Goal: Task Accomplishment & Management: Manage account settings

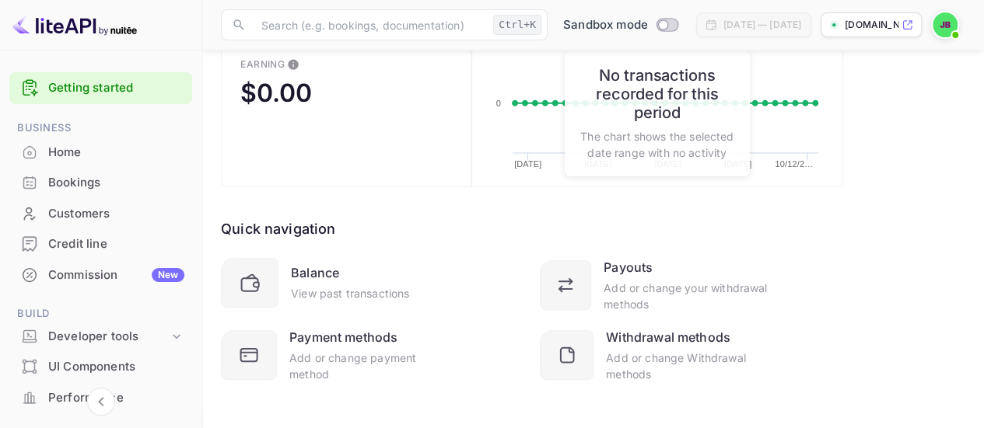
scroll to position [178, 0]
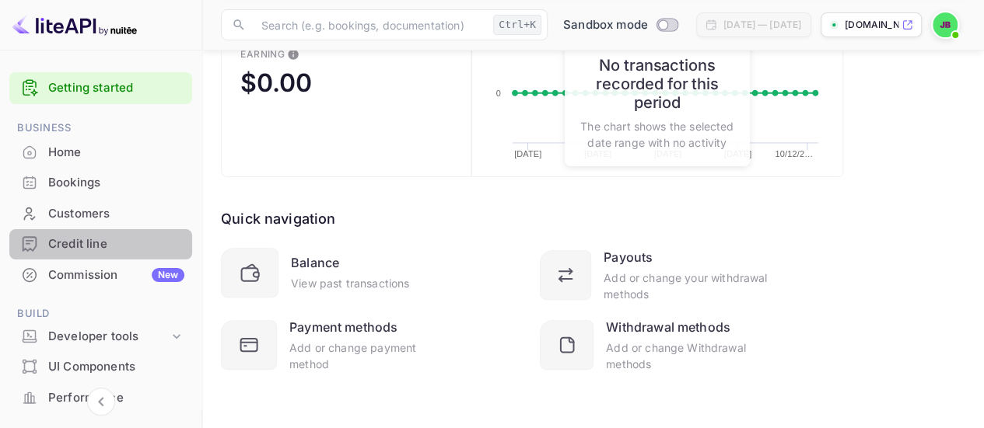
click at [130, 249] on div "Credit line" at bounding box center [116, 245] width 136 height 18
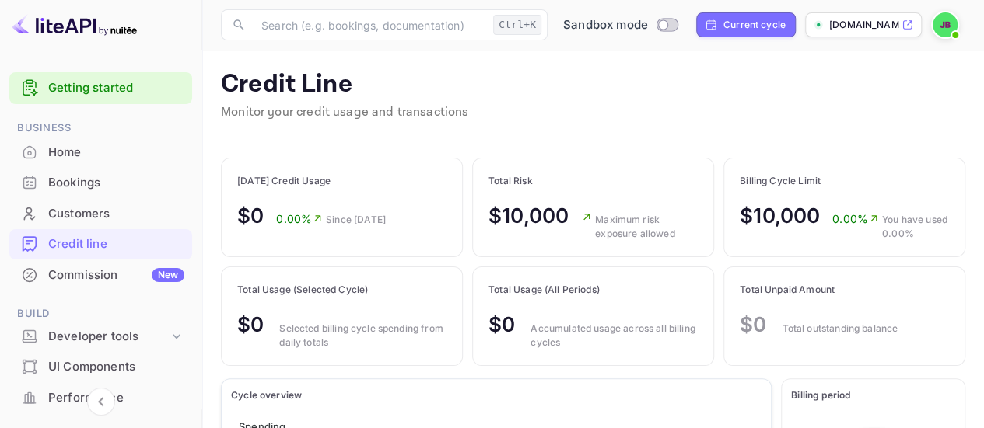
scroll to position [182, 152]
click at [119, 275] on div "Commission New" at bounding box center [116, 276] width 136 height 18
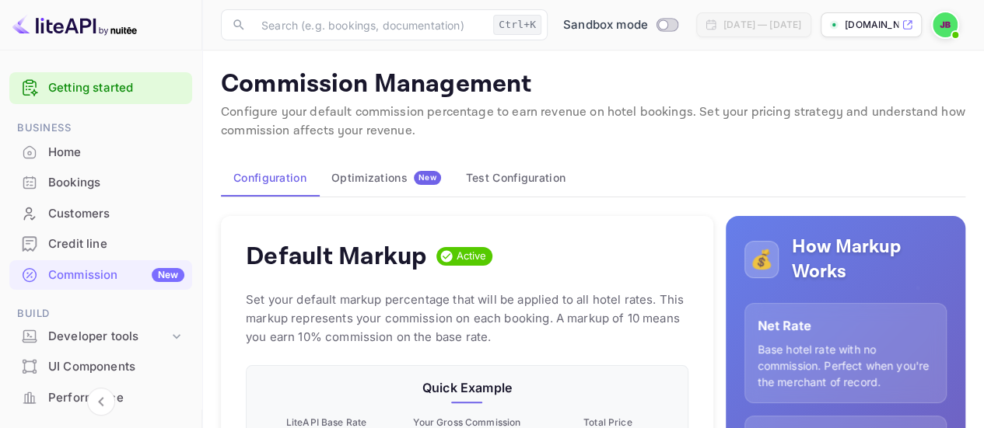
click at [390, 183] on div "Optimizations New" at bounding box center [386, 178] width 110 height 14
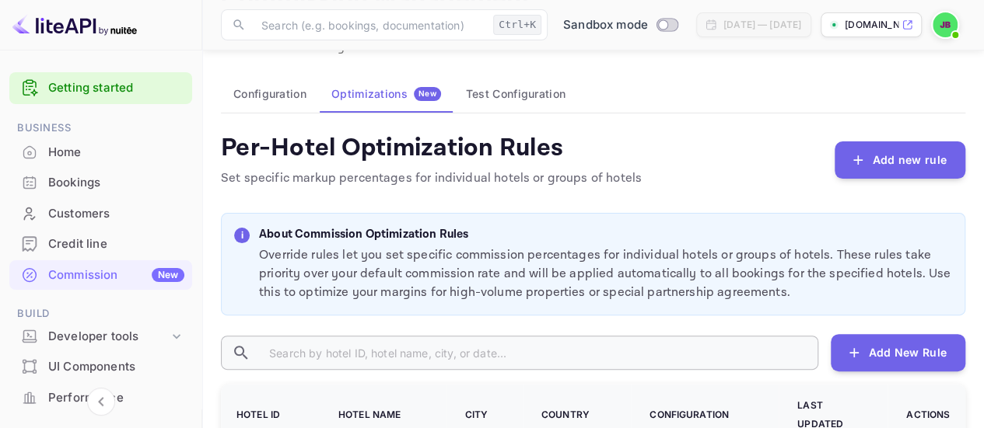
scroll to position [78, 0]
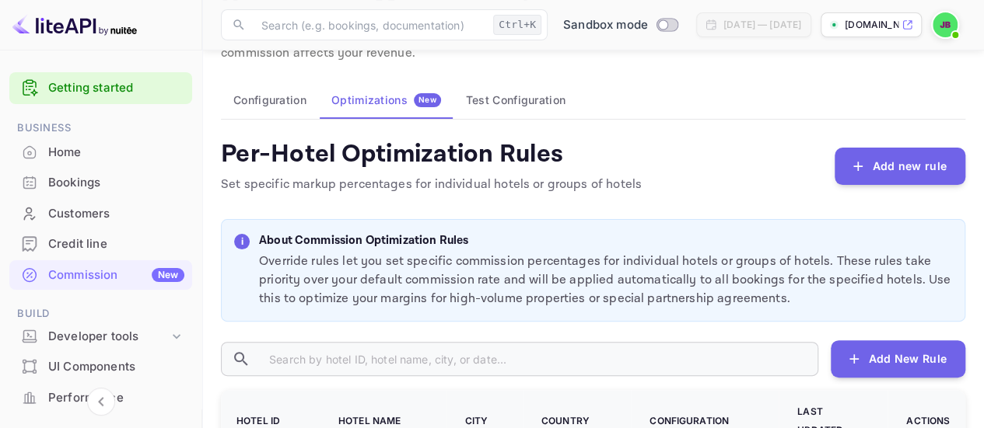
click at [257, 113] on button "Configuration" at bounding box center [270, 100] width 98 height 37
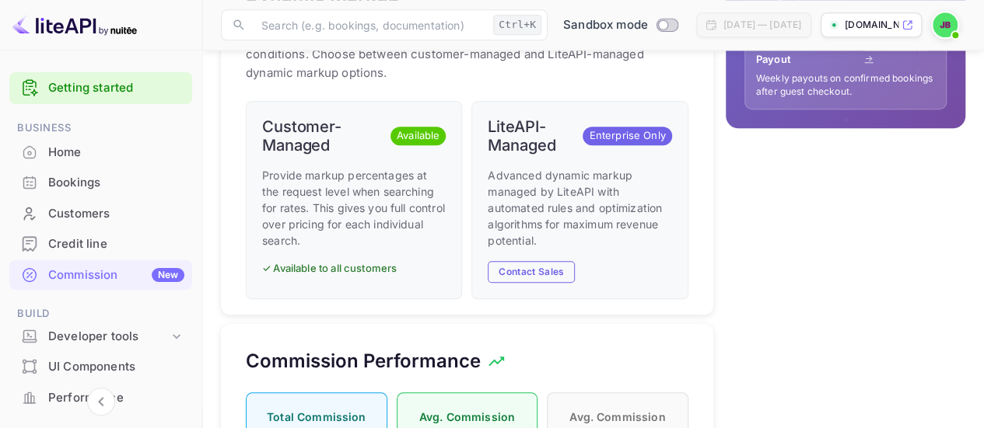
scroll to position [622, 0]
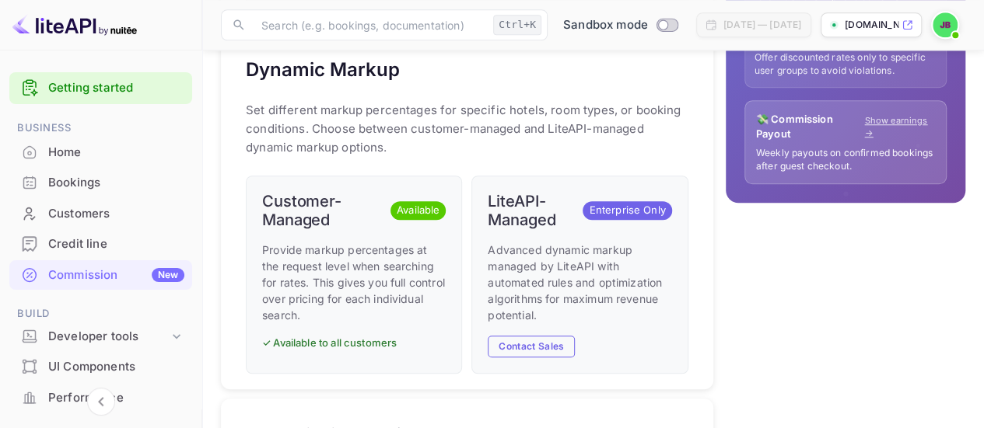
click at [625, 205] on span "Enterprise Only" at bounding box center [626, 211] width 89 height 16
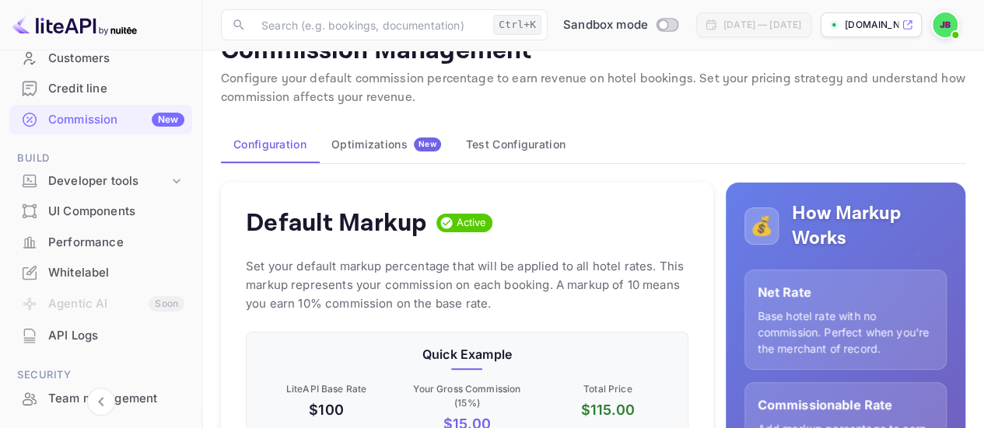
scroll to position [0, 0]
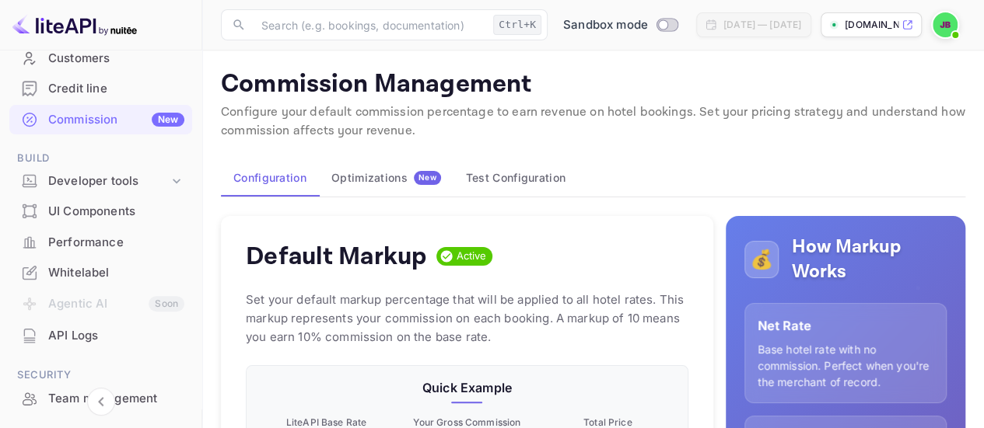
drag, startPoint x: 381, startPoint y: 188, endPoint x: 428, endPoint y: 191, distance: 46.8
click at [381, 188] on button "Optimizations New" at bounding box center [386, 177] width 135 height 37
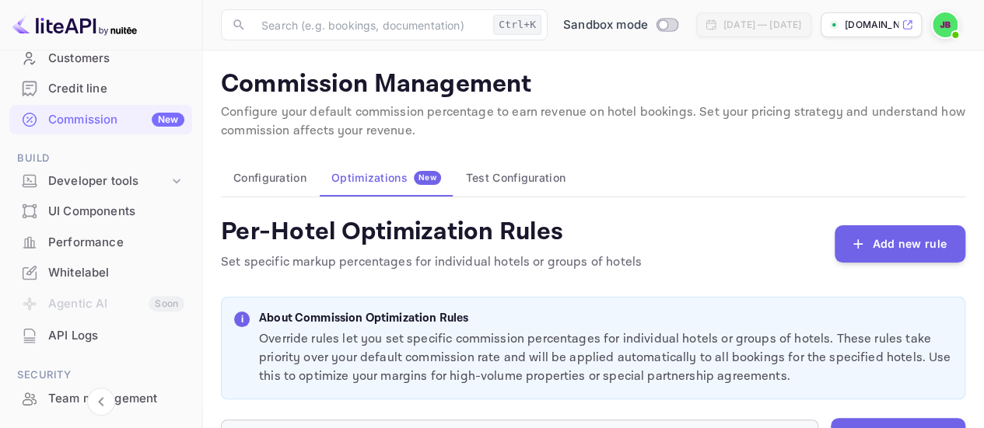
click at [481, 185] on button "Test Configuration" at bounding box center [515, 177] width 124 height 37
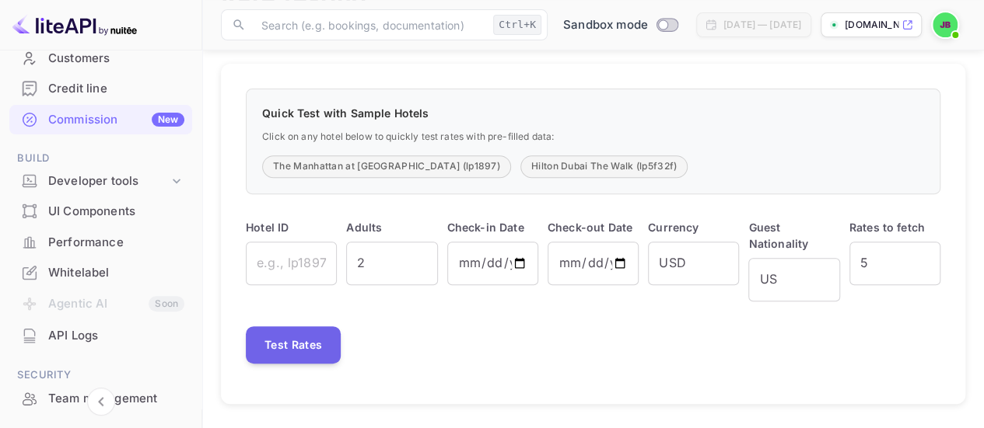
scroll to position [235, 0]
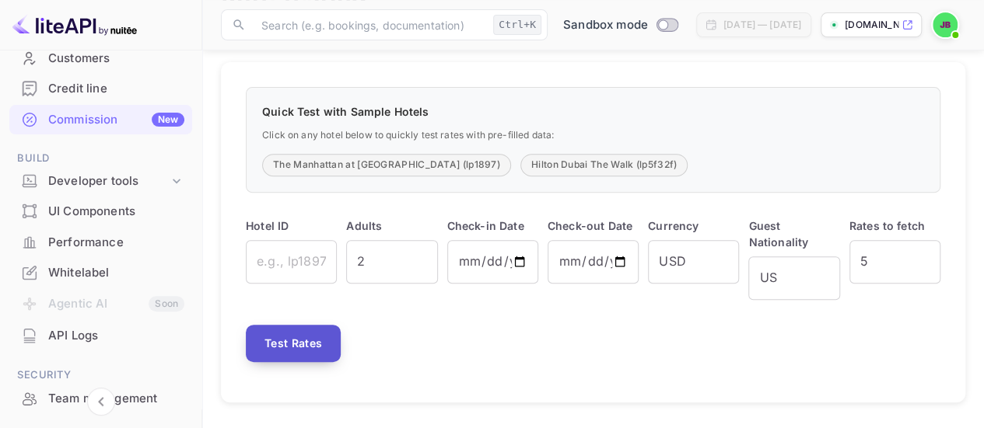
click at [309, 334] on button "Test Rates" at bounding box center [293, 343] width 95 height 37
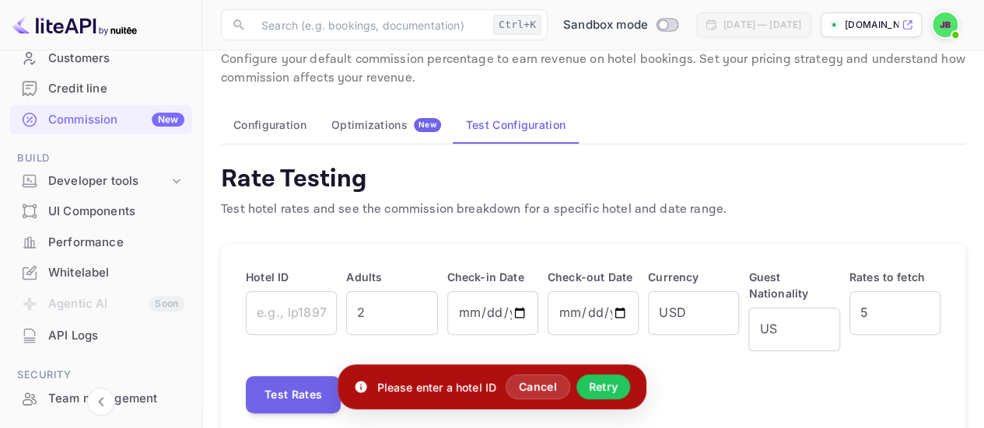
scroll to position [0, 0]
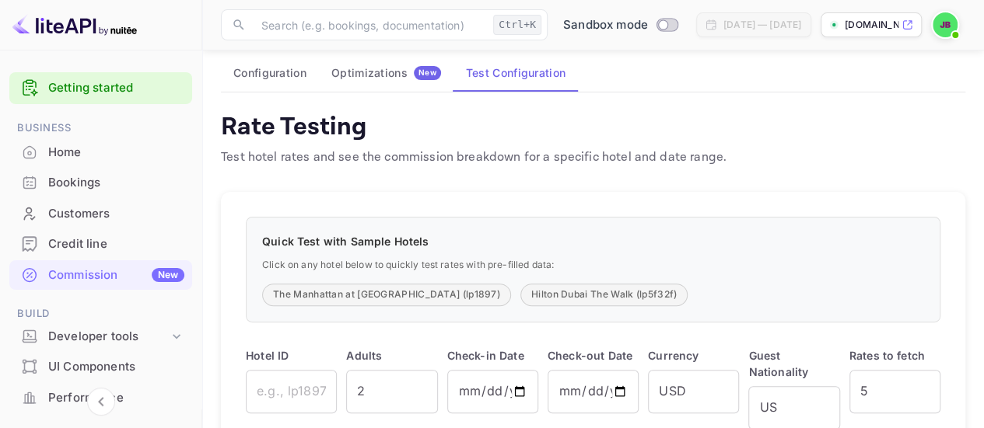
click at [949, 202] on div "Quick Test with Sample Hotels Click on any hotel below to quickly test rates wi…" at bounding box center [593, 362] width 744 height 341
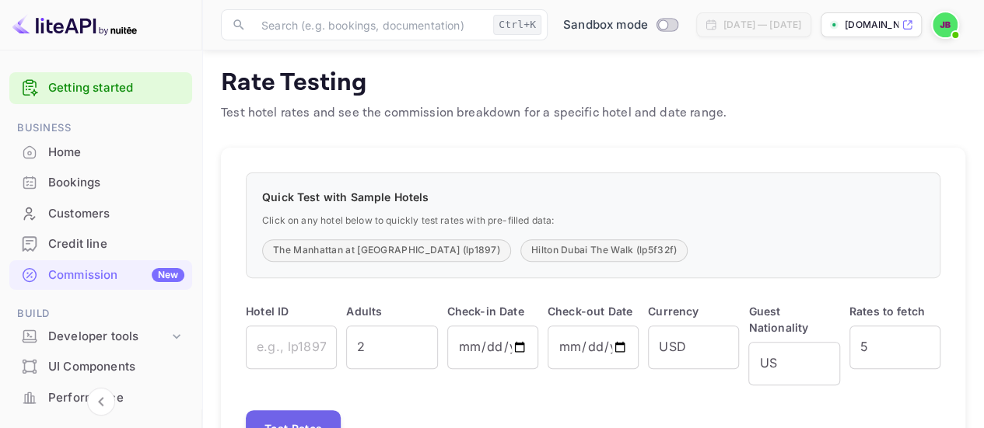
scroll to position [183, 0]
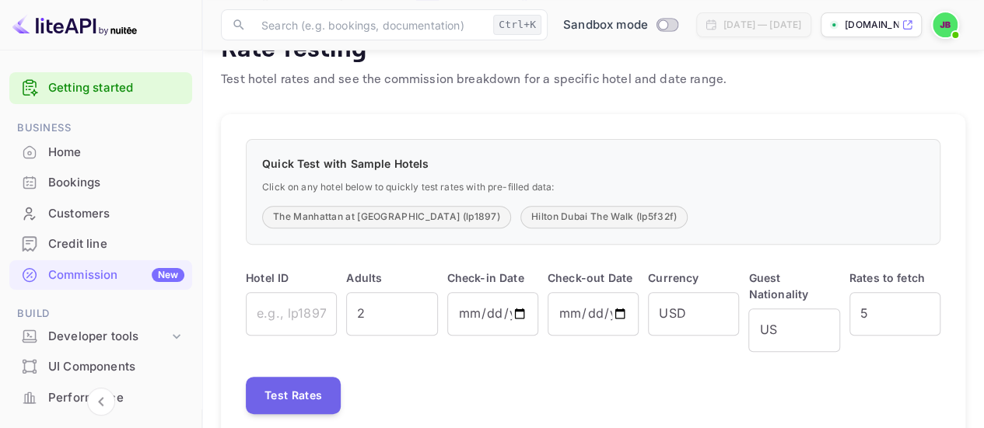
click at [337, 203] on div "Quick Test with Sample Hotels Click on any hotel below to quickly test rates wi…" at bounding box center [593, 192] width 694 height 106
click at [337, 215] on button "The Manhattan at [GEOGRAPHIC_DATA] (lp1897)" at bounding box center [386, 217] width 249 height 23
type input "lp1897"
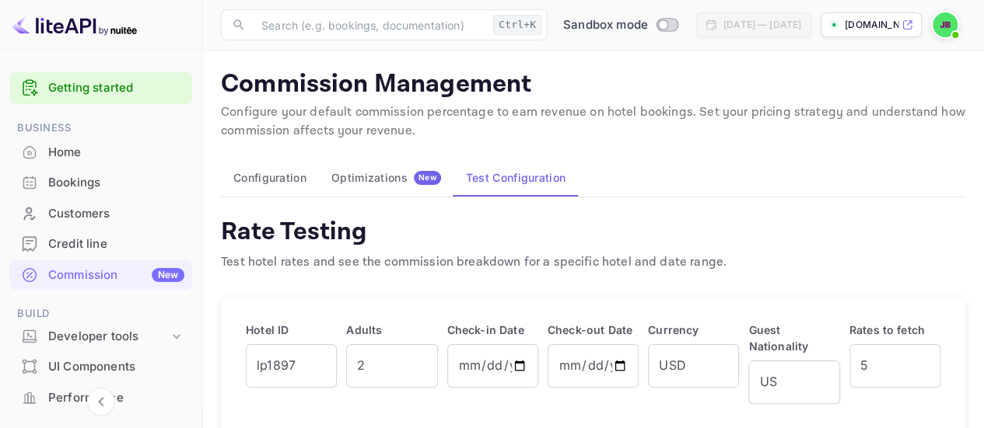
click at [278, 180] on button "Configuration" at bounding box center [270, 177] width 98 height 37
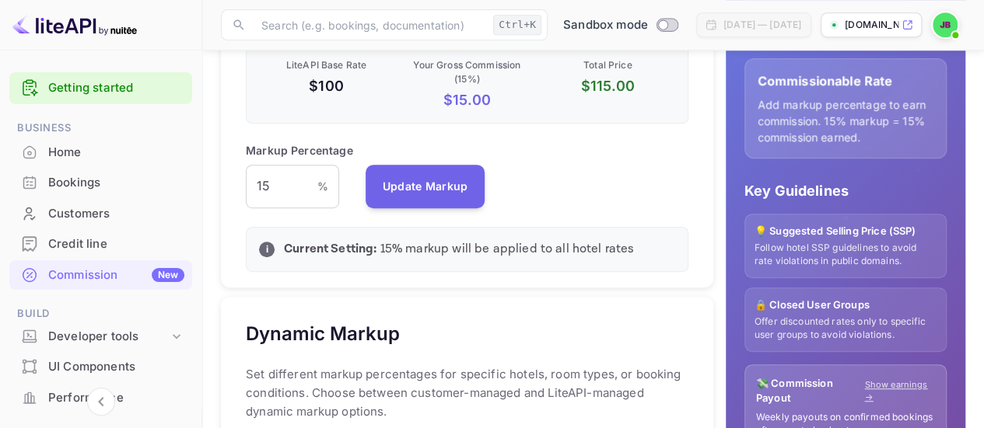
scroll to position [389, 0]
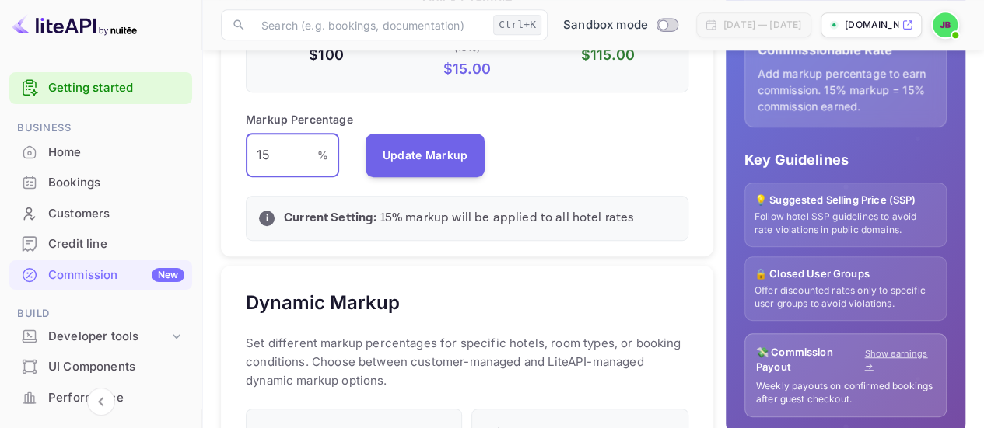
click at [294, 150] on input "15" at bounding box center [282, 156] width 72 height 44
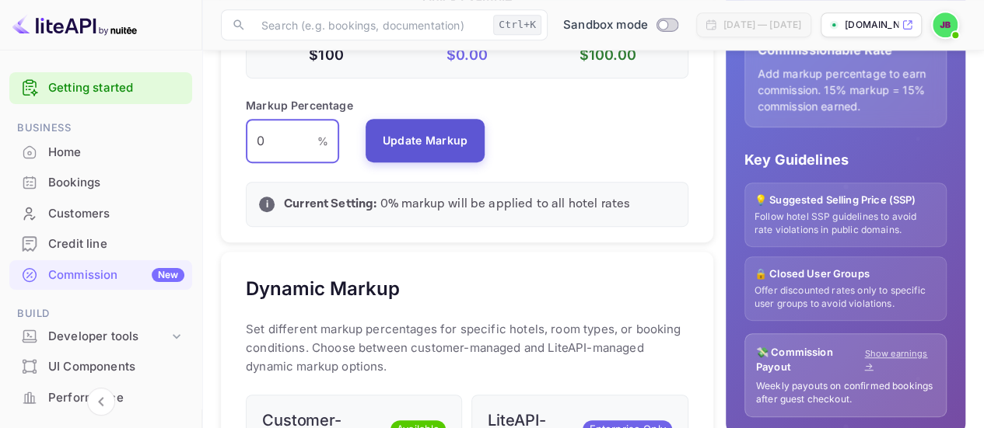
type input "0"
click at [390, 132] on button "Update Markup" at bounding box center [425, 141] width 120 height 44
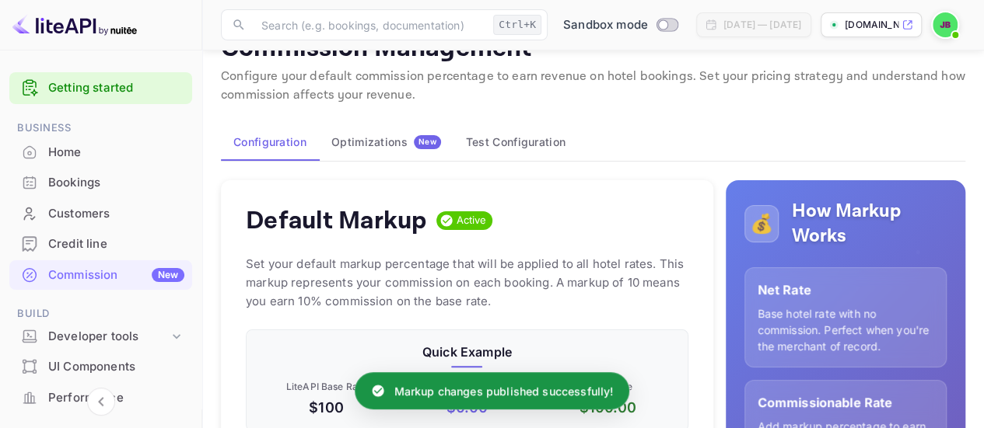
scroll to position [0, 0]
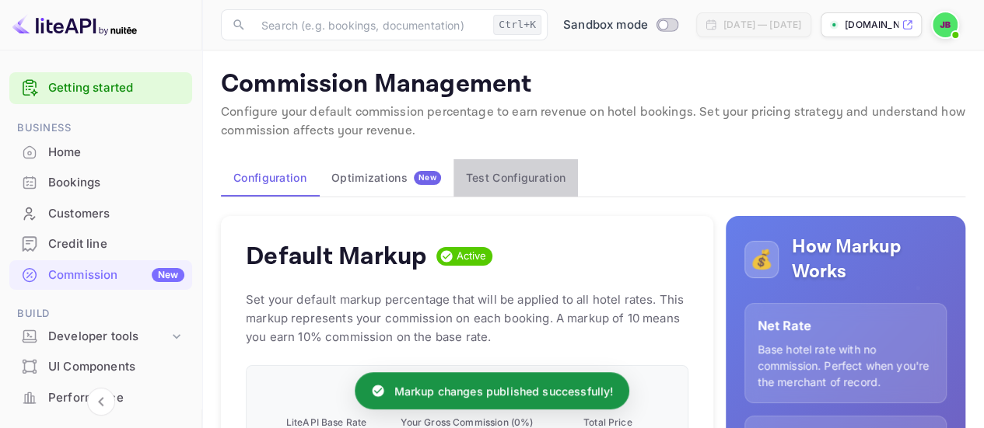
click at [516, 178] on button "Test Configuration" at bounding box center [515, 177] width 124 height 37
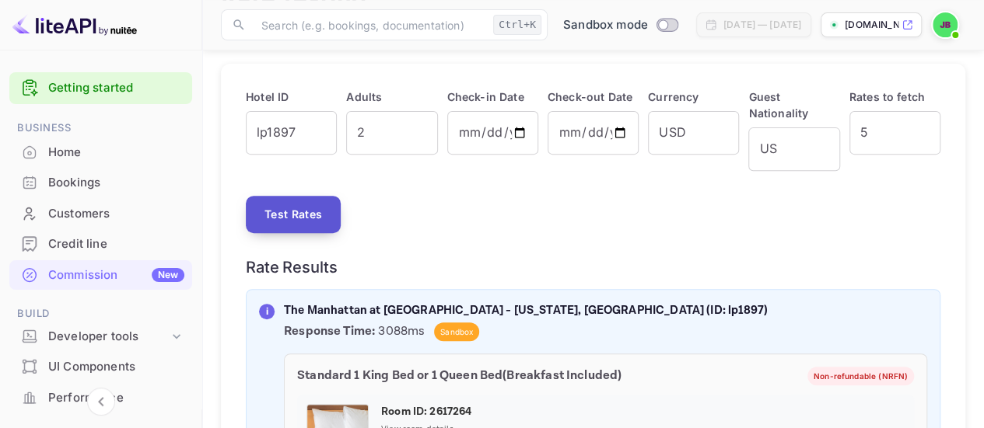
click at [306, 204] on button "Test Rates" at bounding box center [293, 214] width 95 height 37
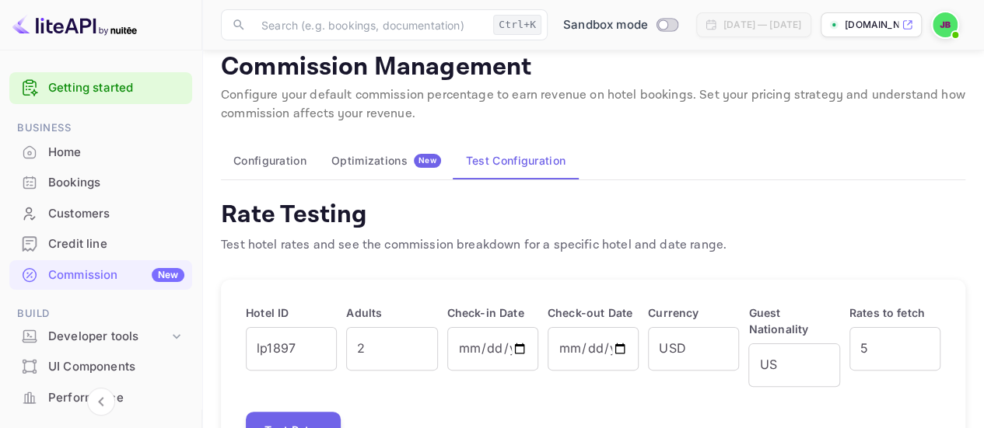
scroll to position [12, 0]
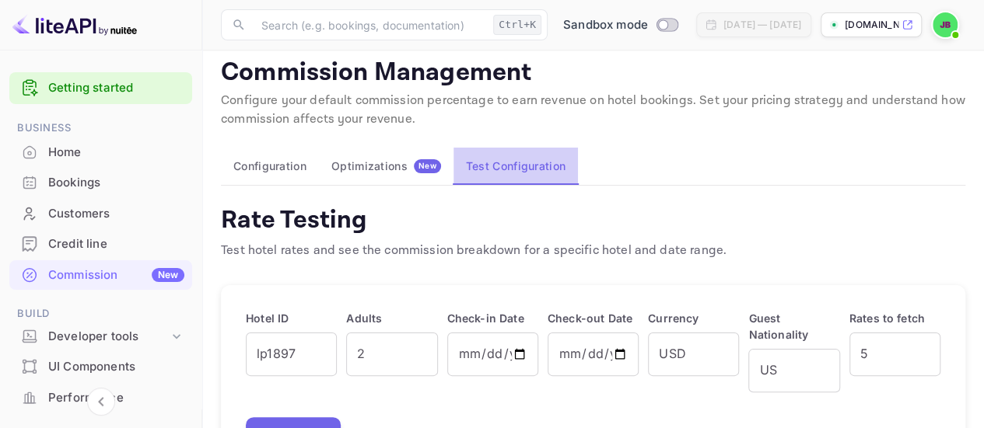
drag, startPoint x: 491, startPoint y: 153, endPoint x: 487, endPoint y: 162, distance: 9.7
click at [491, 152] on button "Test Configuration" at bounding box center [515, 166] width 124 height 37
click at [484, 166] on button "Test Configuration" at bounding box center [515, 166] width 124 height 37
click at [361, 167] on div "Optimizations New" at bounding box center [386, 166] width 110 height 14
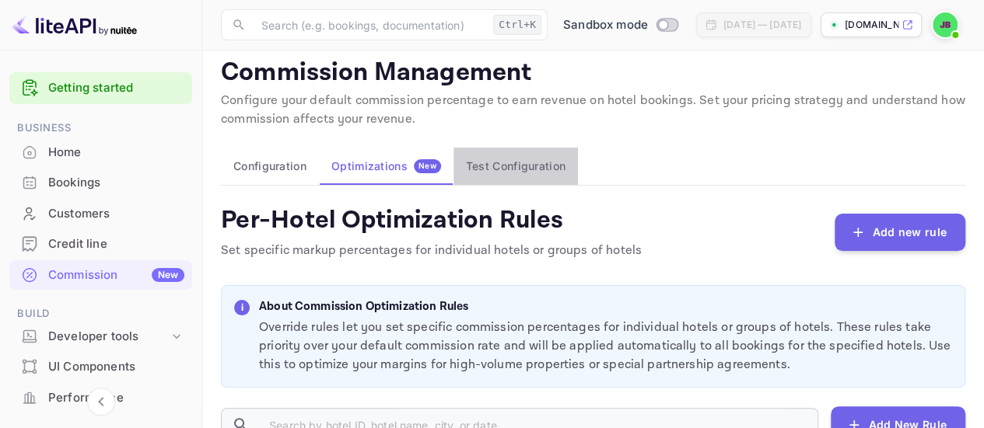
click at [505, 166] on button "Test Configuration" at bounding box center [515, 166] width 124 height 37
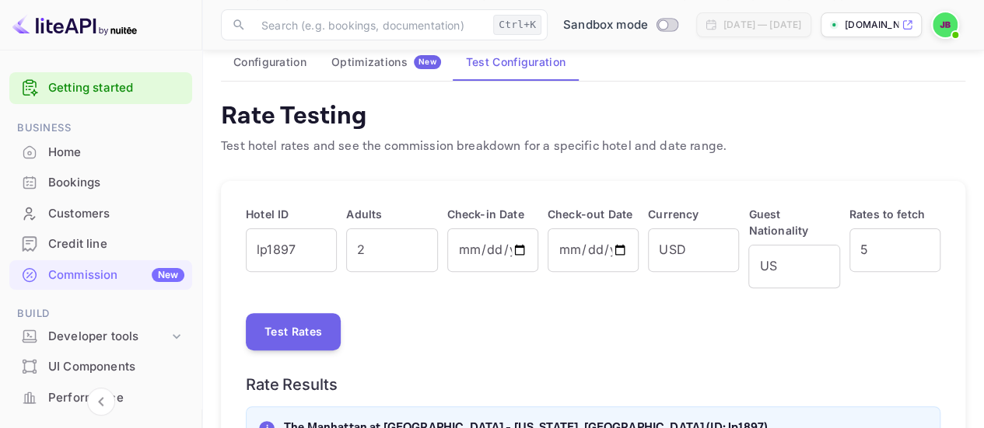
scroll to position [167, 0]
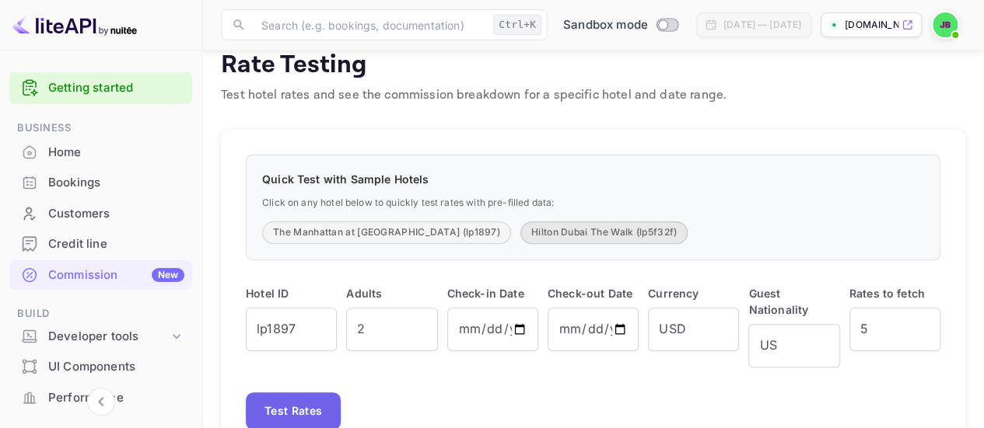
click at [520, 225] on button "Hilton Dubai The Walk (lp5f32f)" at bounding box center [603, 233] width 167 height 23
type input "lp5f32f"
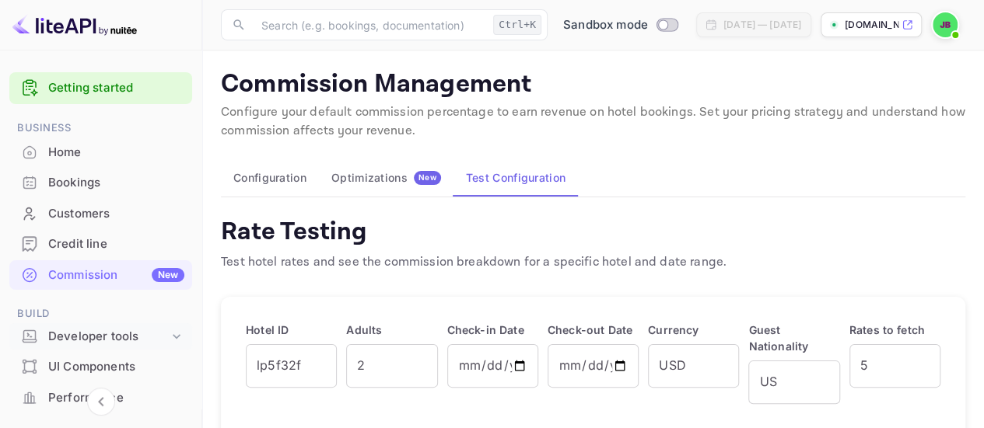
scroll to position [78, 0]
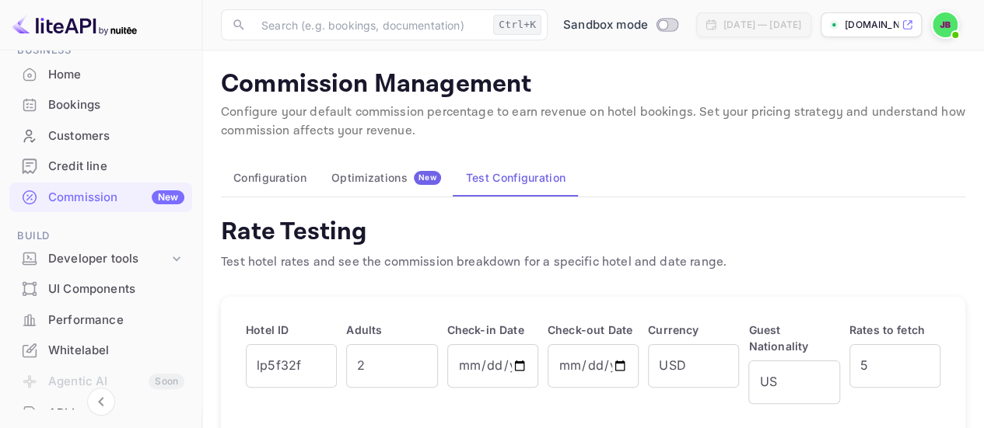
click at [891, 32] on div "[DOMAIN_NAME]" at bounding box center [870, 24] width 101 height 25
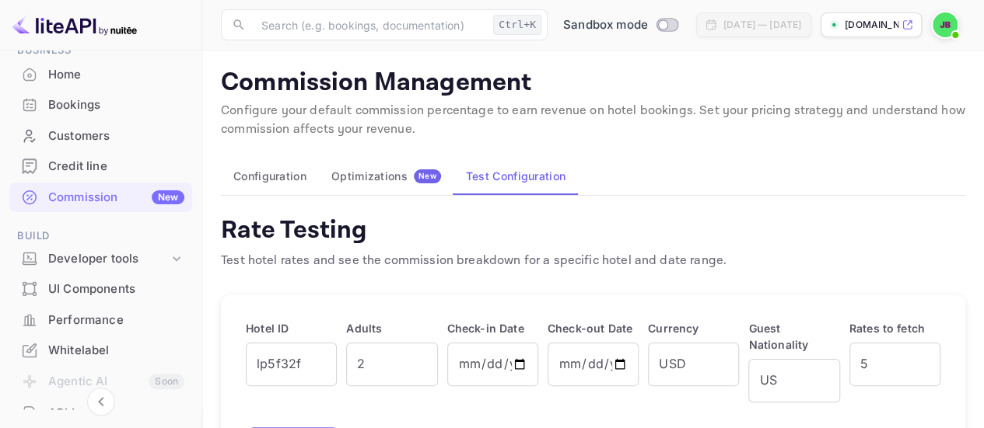
scroll to position [0, 0]
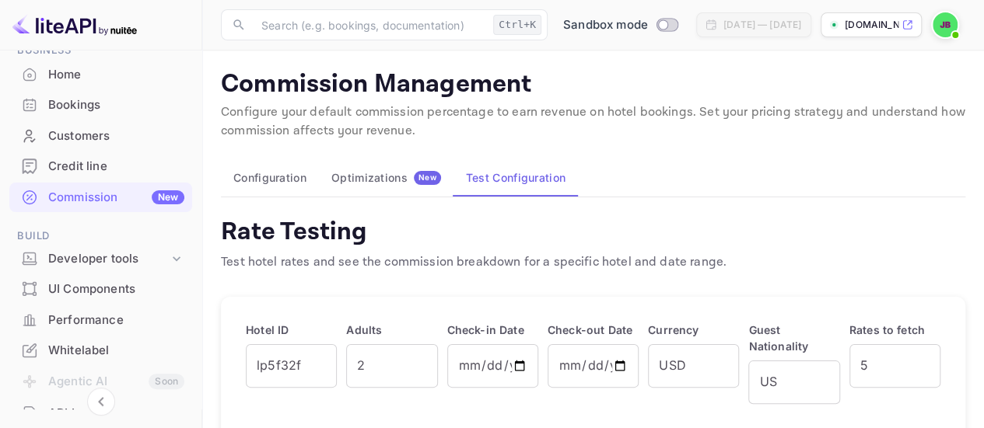
click at [239, 175] on button "Configuration" at bounding box center [270, 177] width 98 height 37
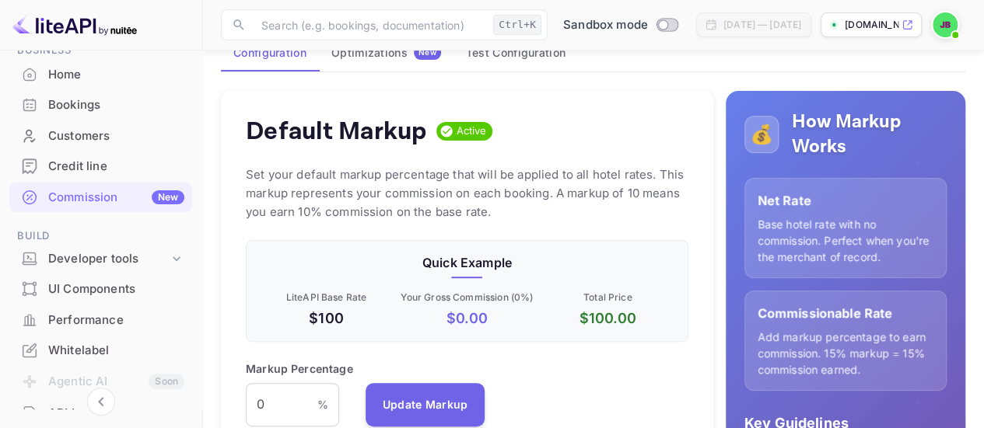
scroll to position [78, 0]
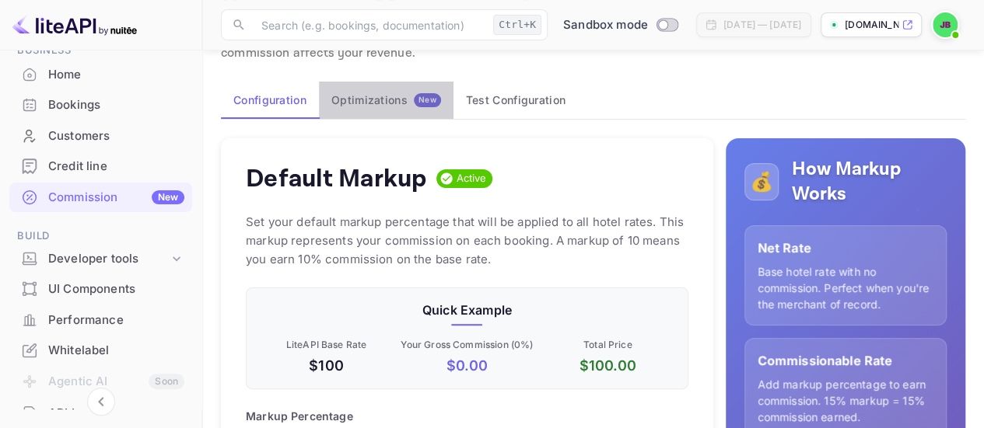
click at [390, 101] on div "Optimizations New" at bounding box center [386, 100] width 110 height 14
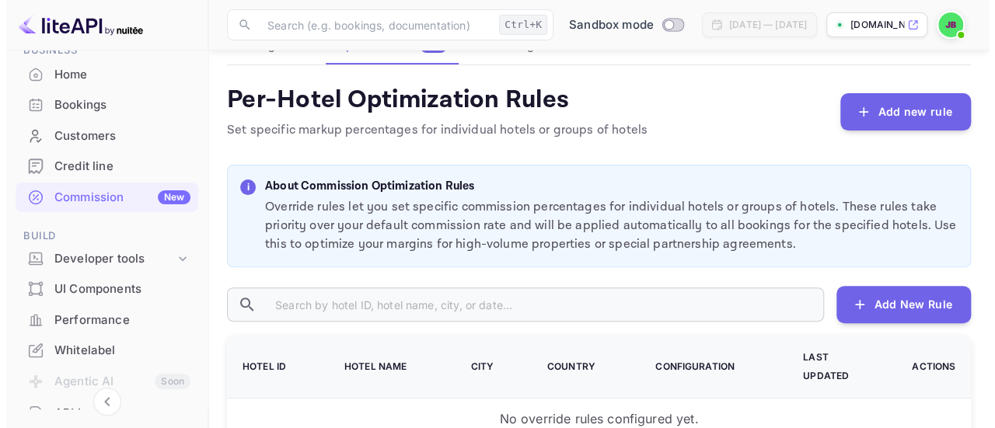
scroll to position [110, 0]
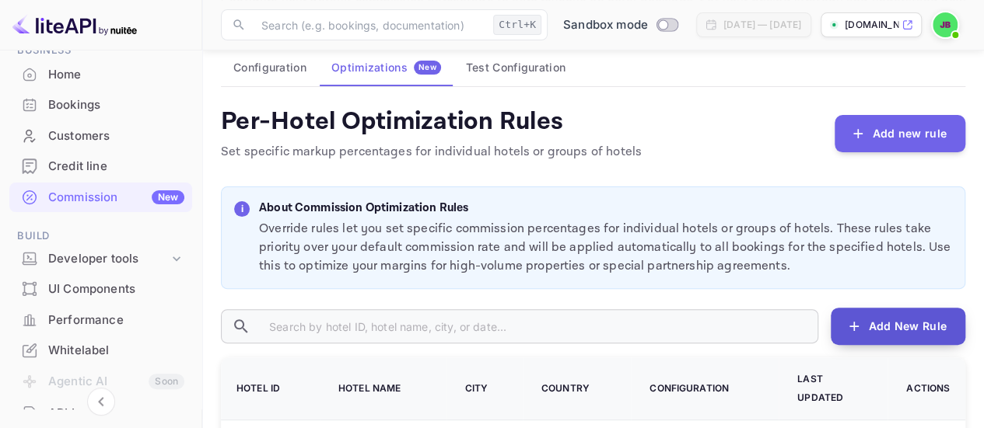
click at [864, 332] on button "Add New Rule" at bounding box center [897, 326] width 135 height 37
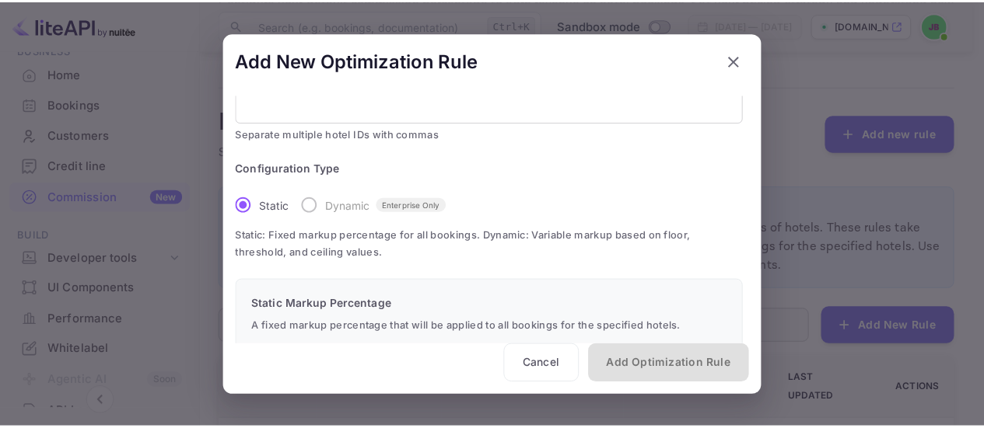
scroll to position [78, 0]
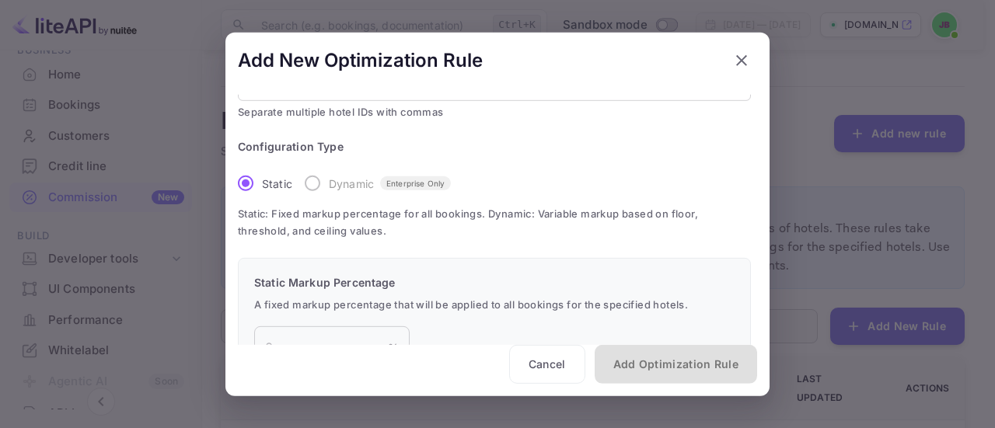
click at [307, 187] on label "Dynamic Enterprise Only" at bounding box center [373, 183] width 155 height 33
click at [401, 187] on span "Enterprise Only" at bounding box center [415, 183] width 71 height 12
click at [737, 56] on icon "button" at bounding box center [741, 59] width 11 height 11
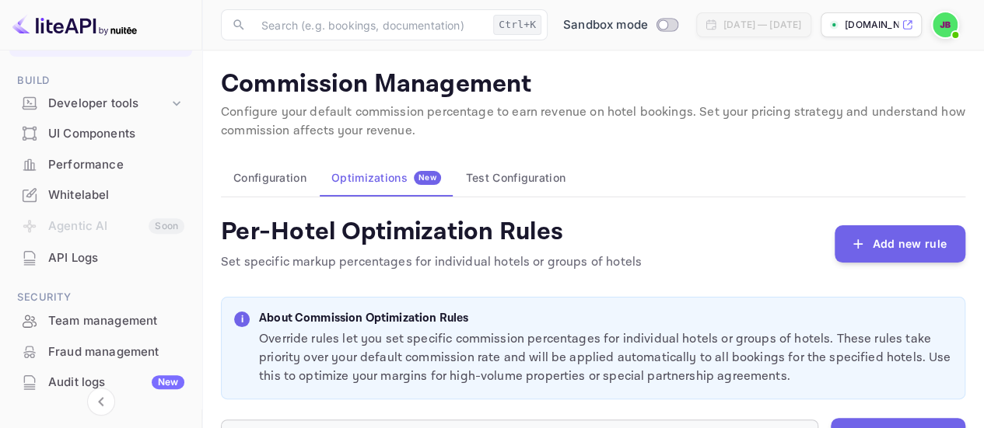
scroll to position [311, 0]
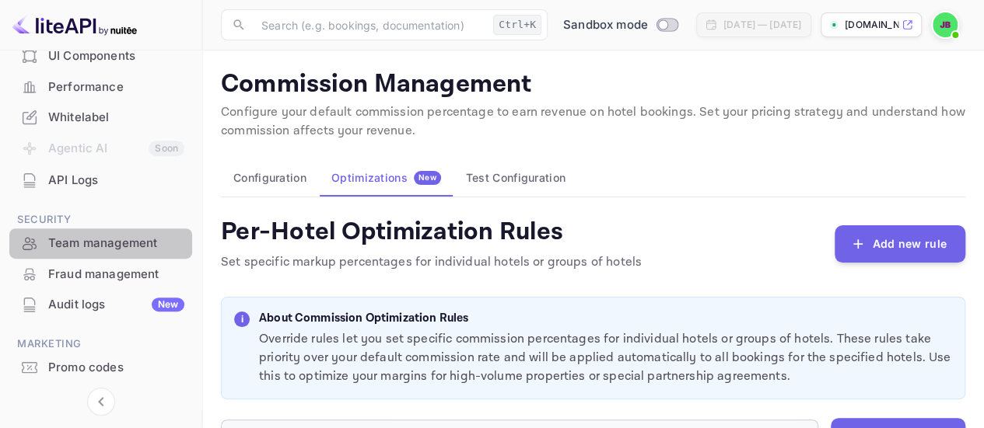
click at [111, 253] on div "Team management" at bounding box center [100, 244] width 183 height 30
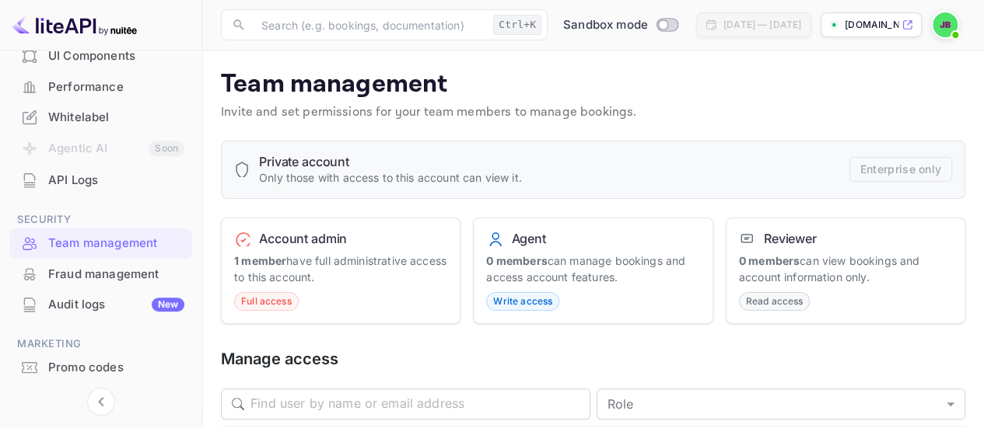
click at [289, 295] on span "Full access" at bounding box center [266, 302] width 63 height 14
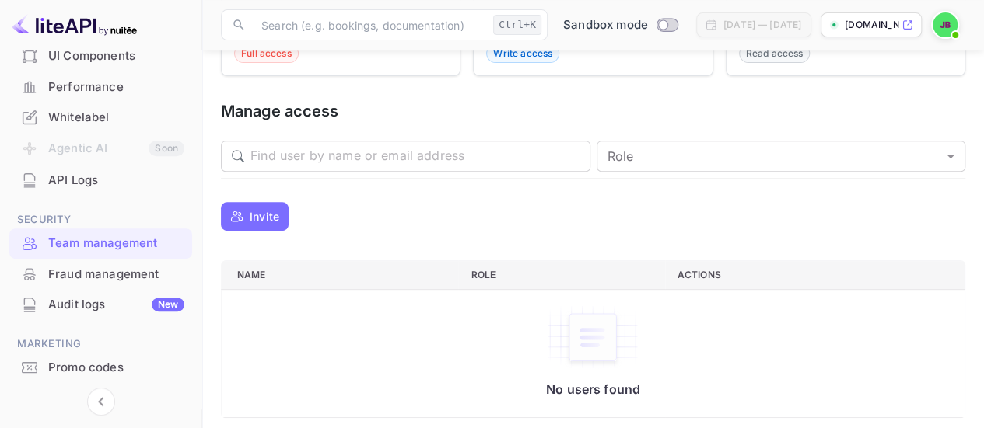
scroll to position [253, 0]
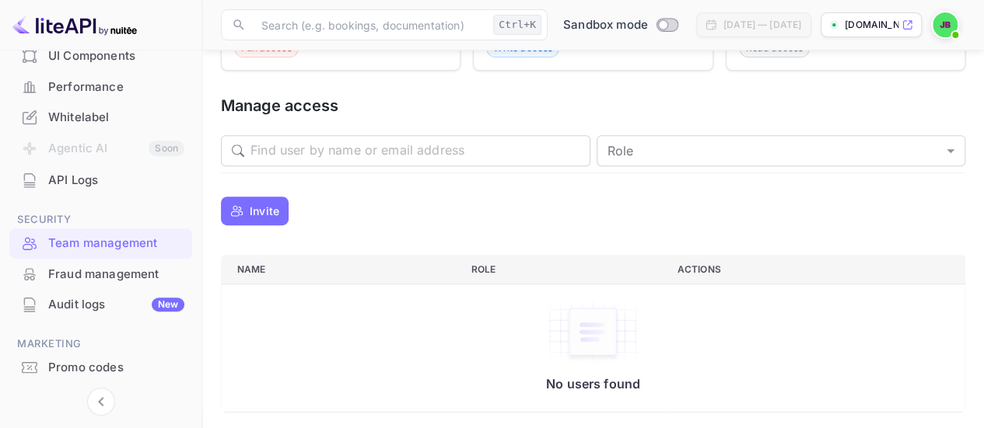
click at [115, 275] on div "Fraud management" at bounding box center [116, 275] width 136 height 18
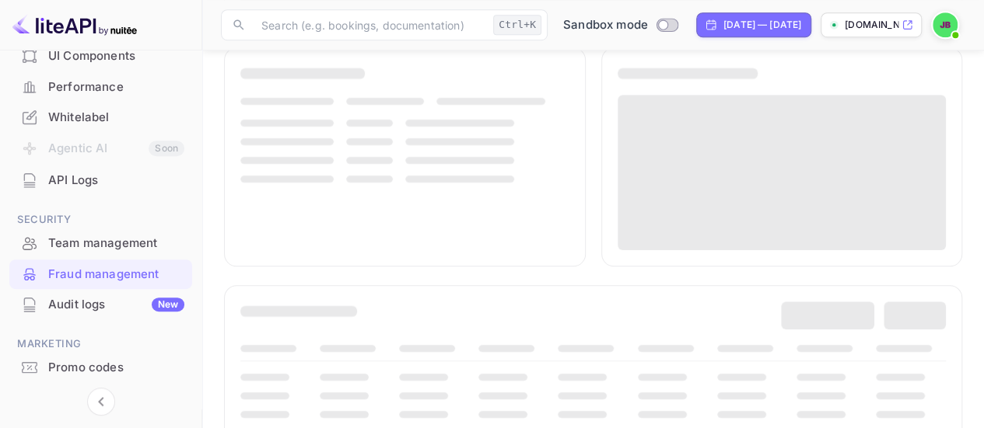
scroll to position [599, 0]
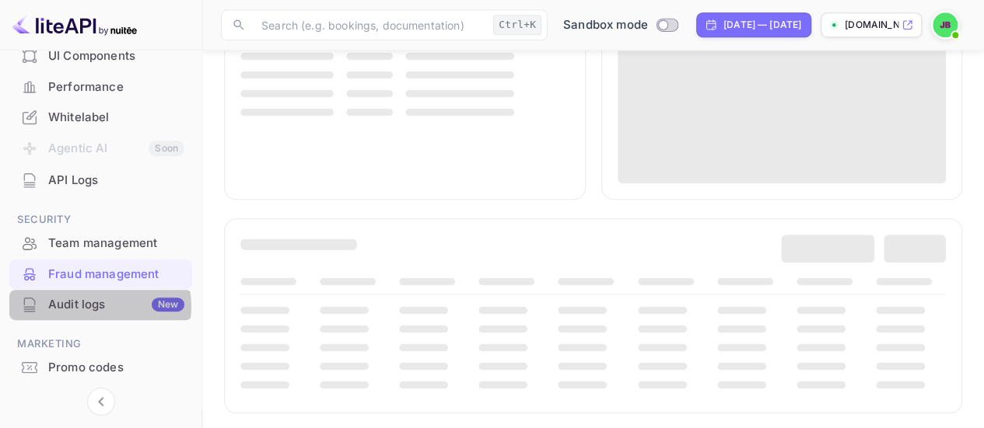
click at [96, 306] on div "Audit logs New" at bounding box center [116, 305] width 136 height 18
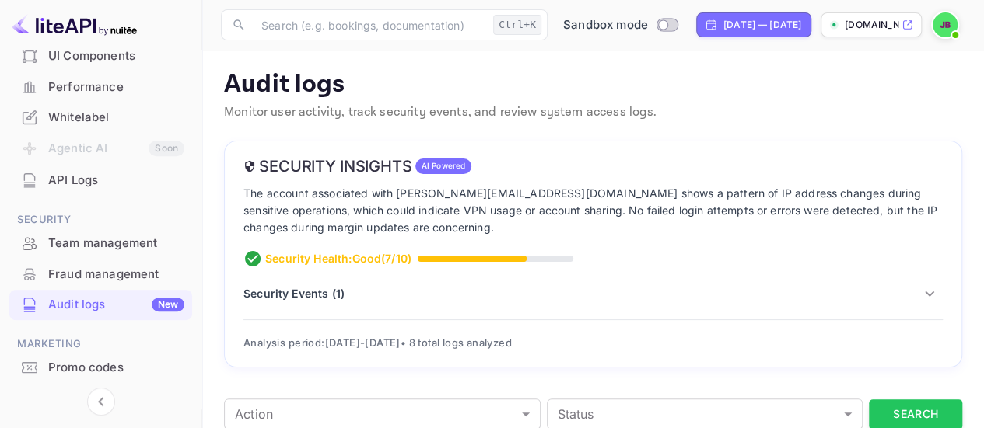
click at [308, 294] on p "Security Events ( 1 )" at bounding box center [293, 293] width 101 height 16
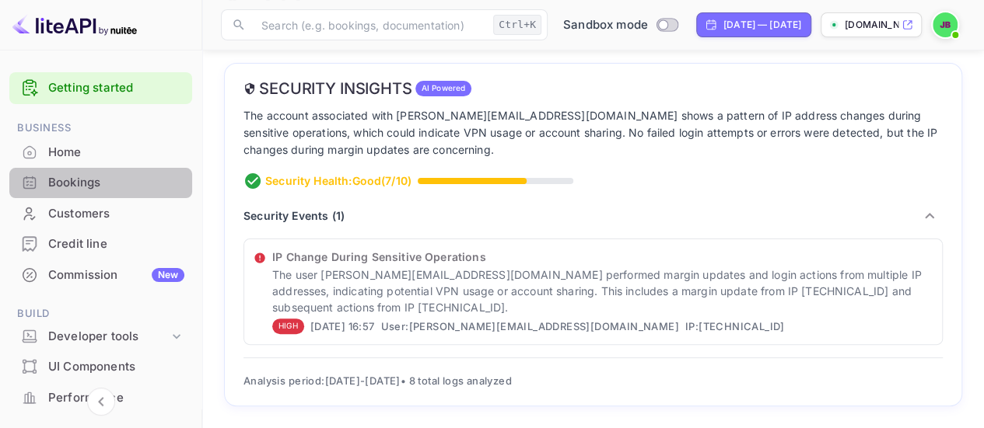
click at [132, 170] on div "Bookings" at bounding box center [100, 183] width 183 height 30
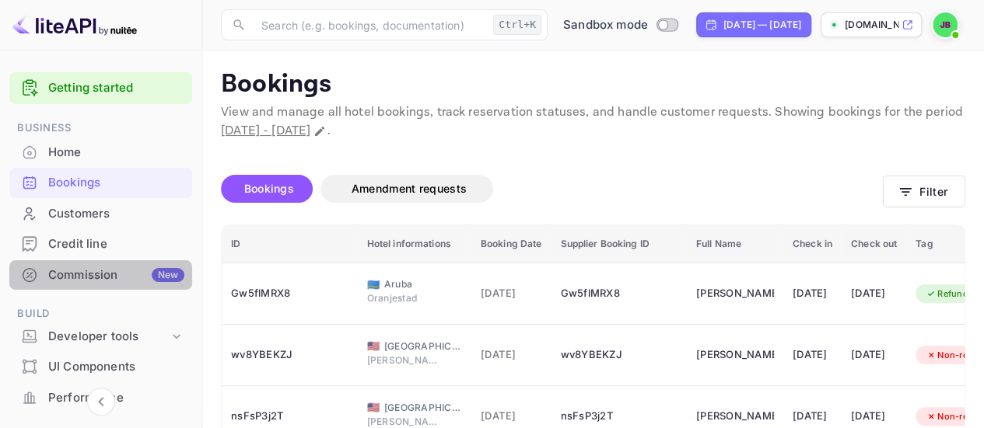
click at [124, 267] on div "Commission New" at bounding box center [116, 276] width 136 height 18
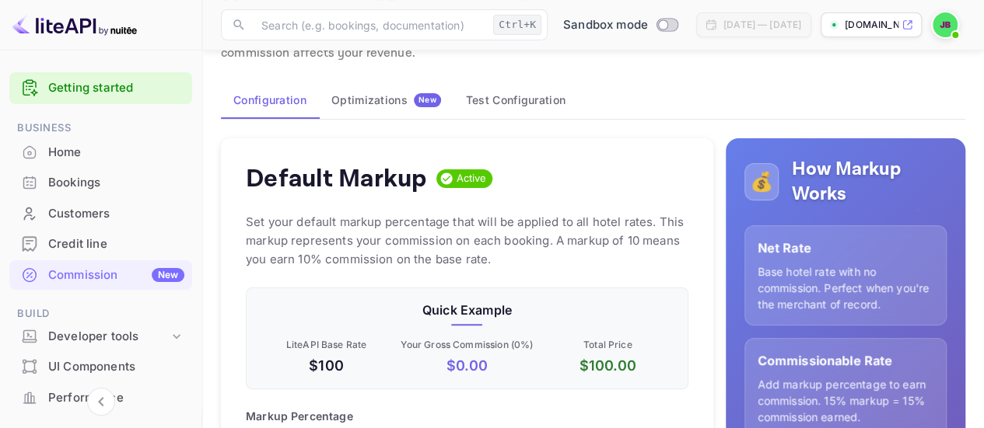
scroll to position [311, 0]
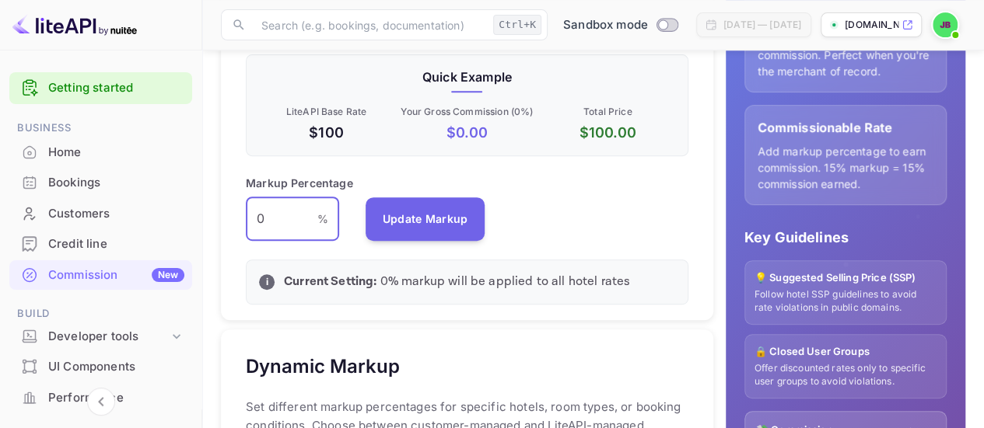
click at [299, 222] on input "0" at bounding box center [282, 220] width 72 height 44
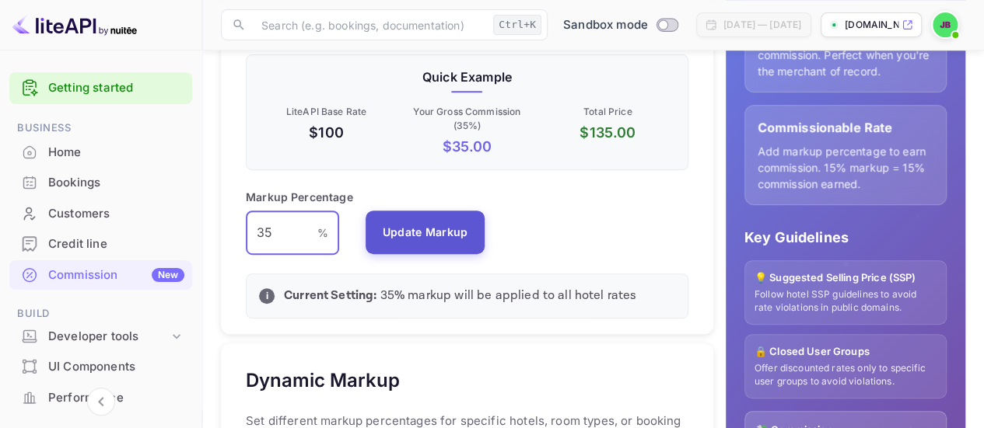
type input "35"
click at [393, 229] on button "Update Markup" at bounding box center [425, 233] width 120 height 44
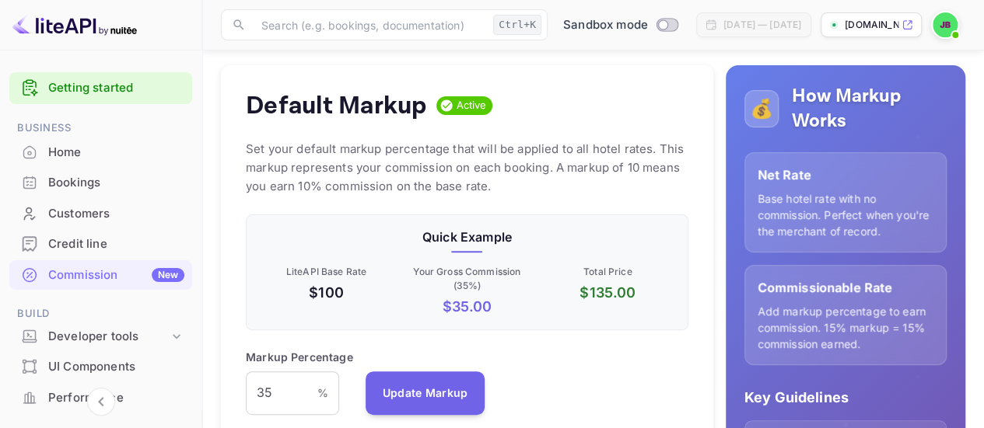
scroll to position [156, 0]
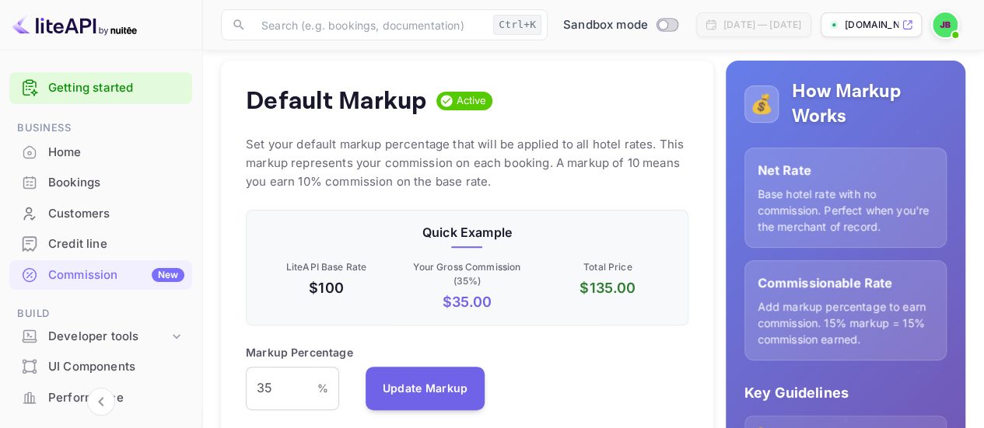
click at [947, 26] on img at bounding box center [944, 24] width 25 height 25
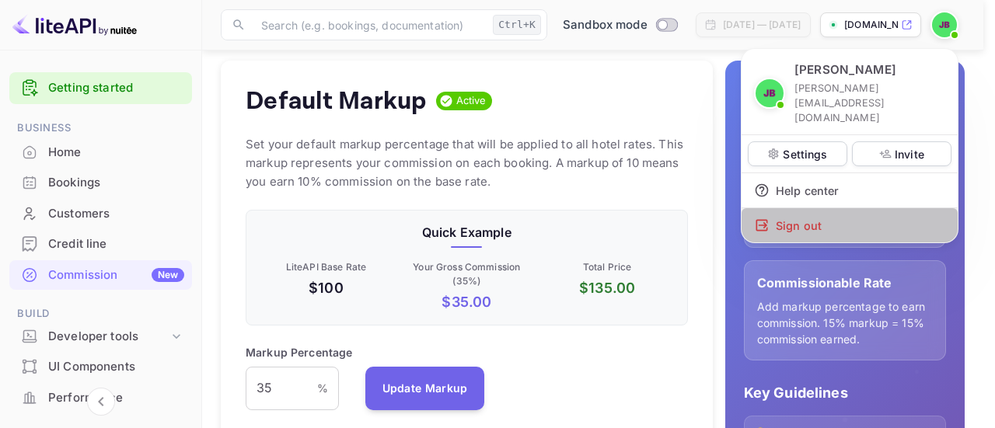
click at [831, 208] on div "Sign out" at bounding box center [850, 225] width 216 height 34
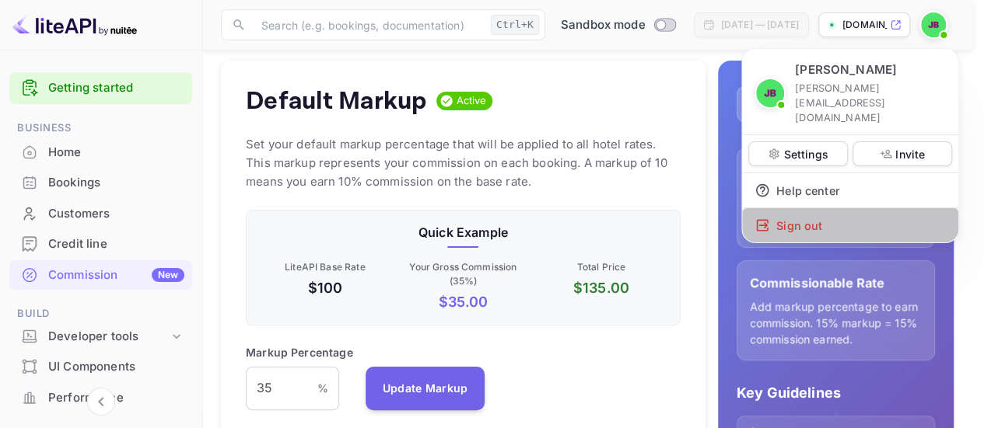
scroll to position [12, 12]
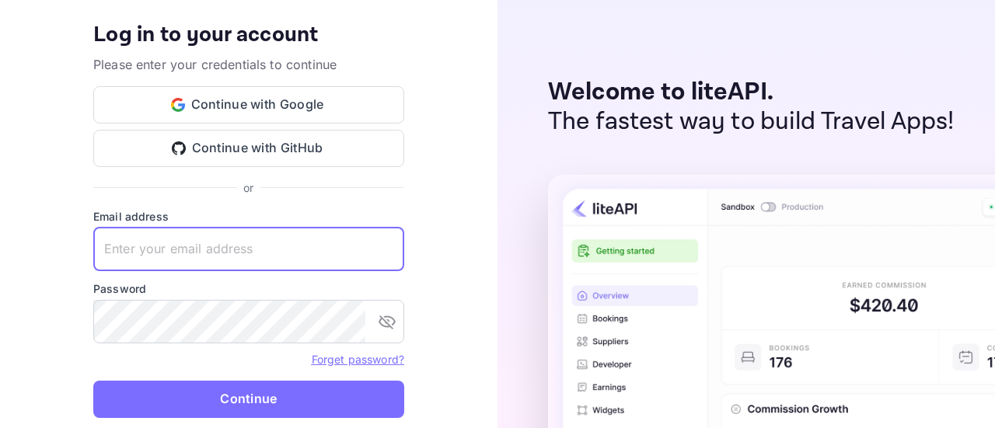
click at [289, 243] on input "text" at bounding box center [248, 250] width 311 height 44
type input "justin@voyagr.travel"
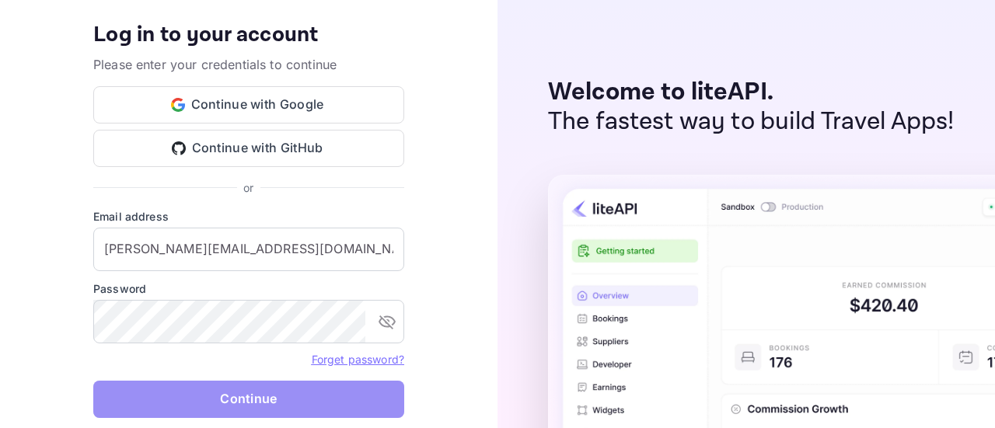
click at [313, 399] on button "Continue" at bounding box center [248, 399] width 311 height 37
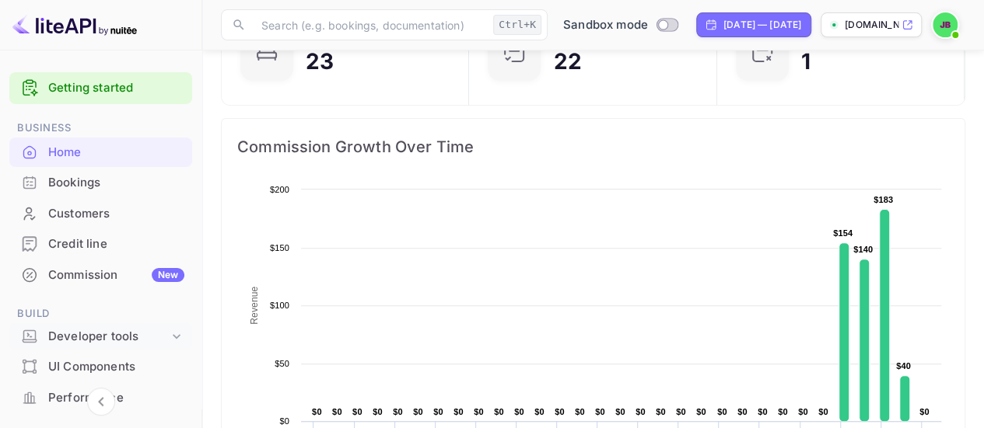
scroll to position [78, 0]
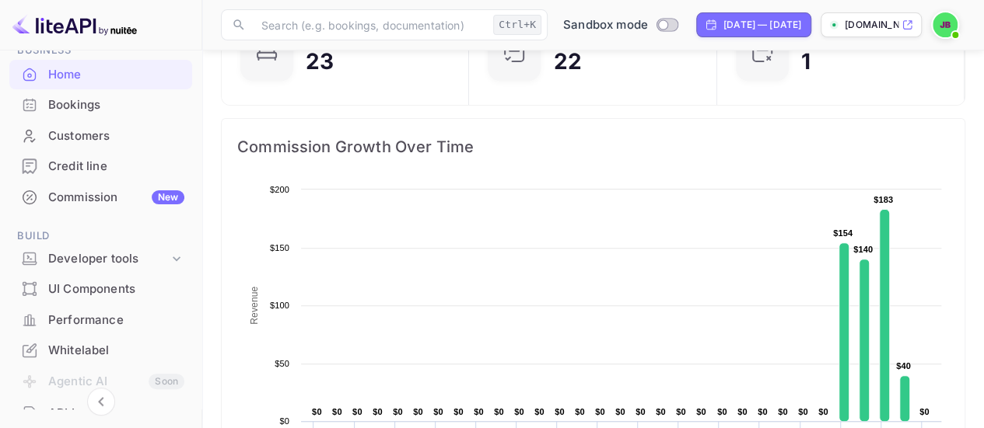
click at [83, 107] on div "Bookings" at bounding box center [116, 105] width 136 height 18
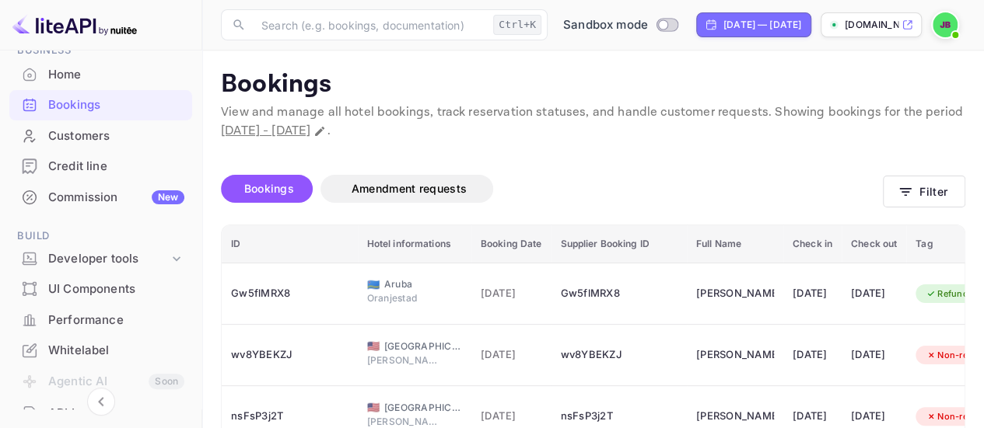
click at [962, 131] on p "View and manage all hotel bookings, track reservation statuses, and handle cust…" at bounding box center [593, 121] width 744 height 37
click at [58, 196] on div "Commission New" at bounding box center [116, 198] width 136 height 18
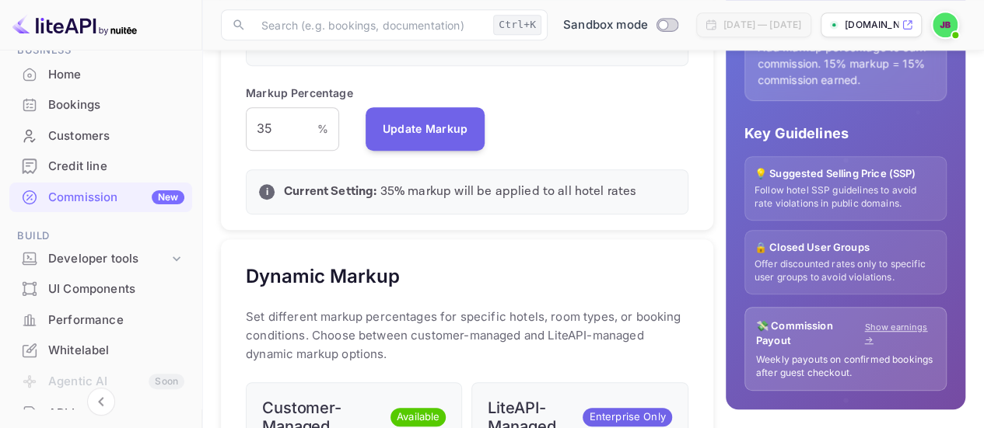
scroll to position [260, 0]
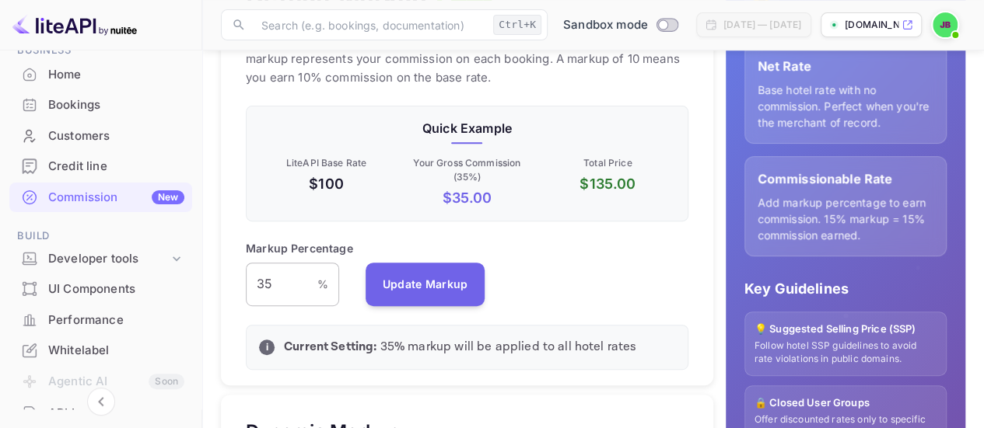
click at [309, 274] on input "35" at bounding box center [282, 285] width 72 height 44
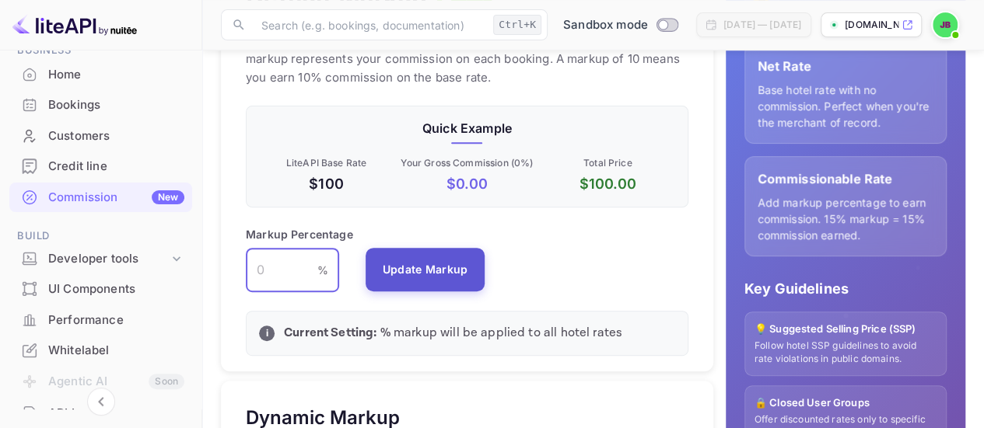
click at [453, 271] on button "Update Markup" at bounding box center [425, 270] width 120 height 44
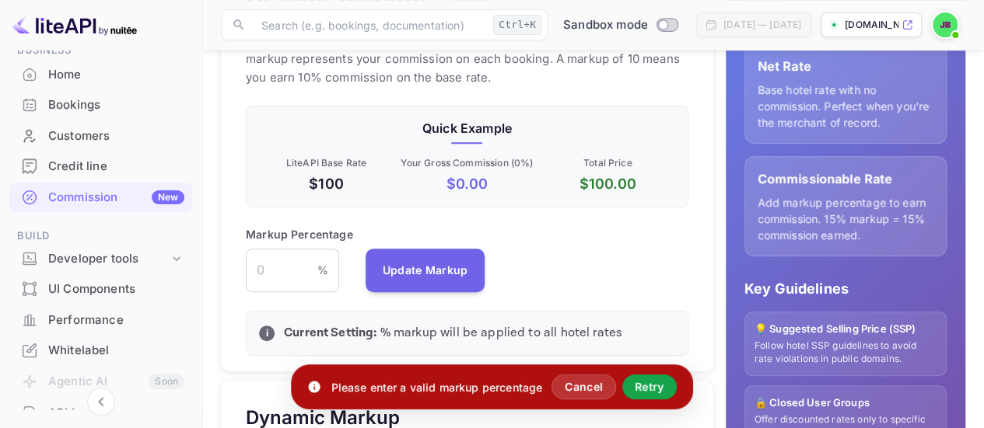
click at [642, 388] on button "Retry" at bounding box center [649, 387] width 54 height 25
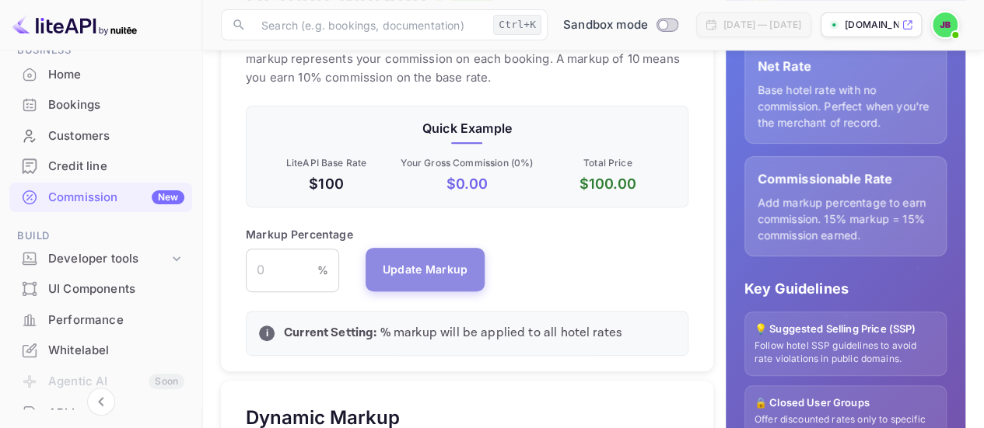
click at [424, 267] on button "Update Markup" at bounding box center [425, 270] width 120 height 44
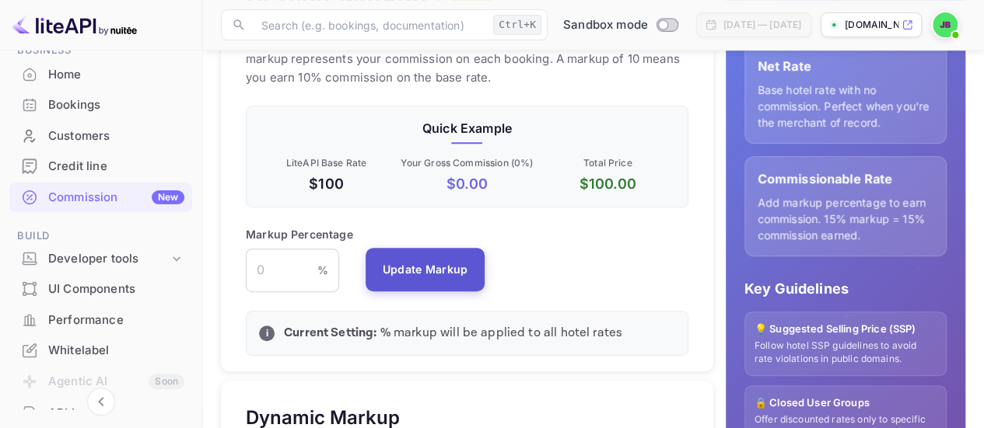
click at [447, 268] on button "Update Markup" at bounding box center [425, 270] width 120 height 44
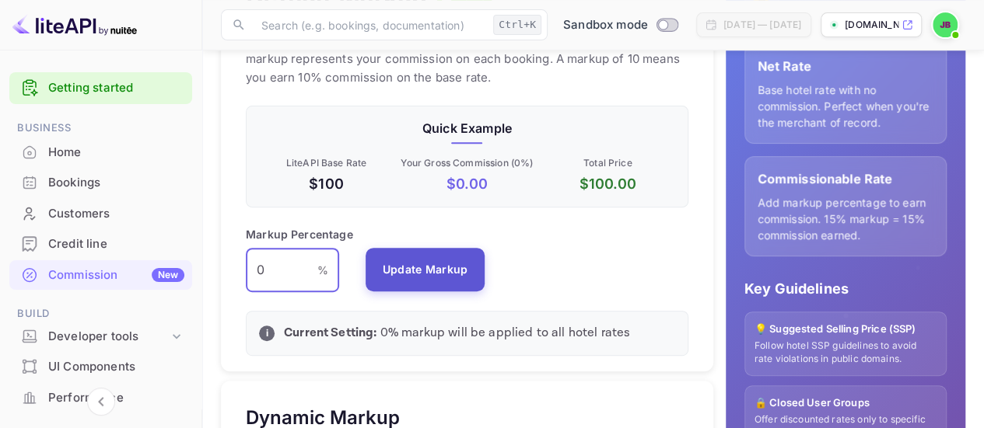
type input "0"
click at [397, 271] on button "Update Markup" at bounding box center [425, 270] width 120 height 44
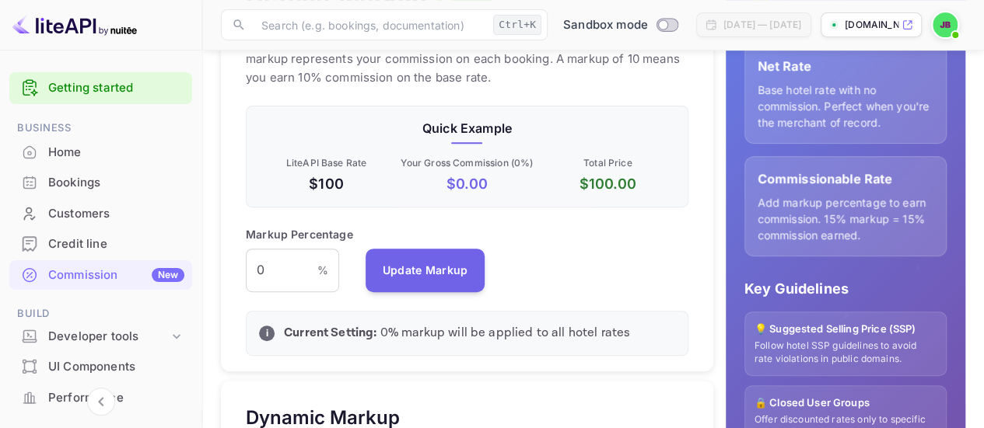
click at [890, 19] on p "[DOMAIN_NAME]" at bounding box center [871, 25] width 54 height 14
click at [270, 260] on input "0" at bounding box center [282, 271] width 72 height 44
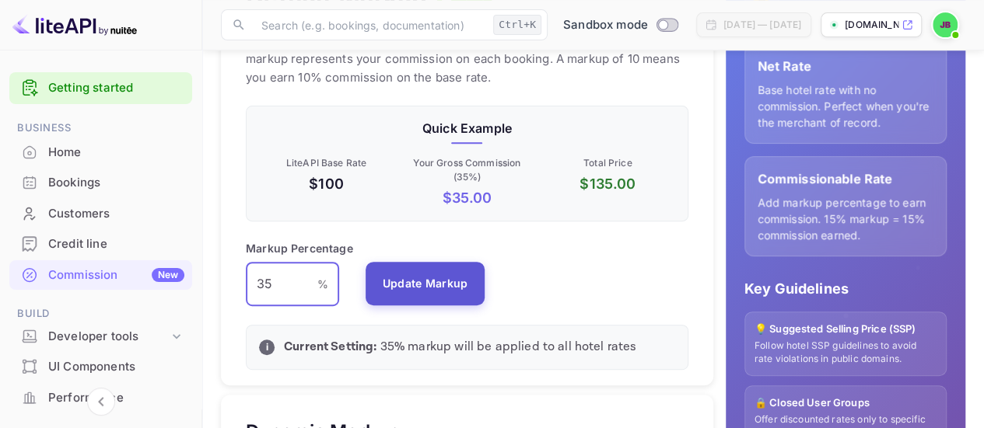
click at [446, 279] on button "Update Markup" at bounding box center [425, 284] width 120 height 44
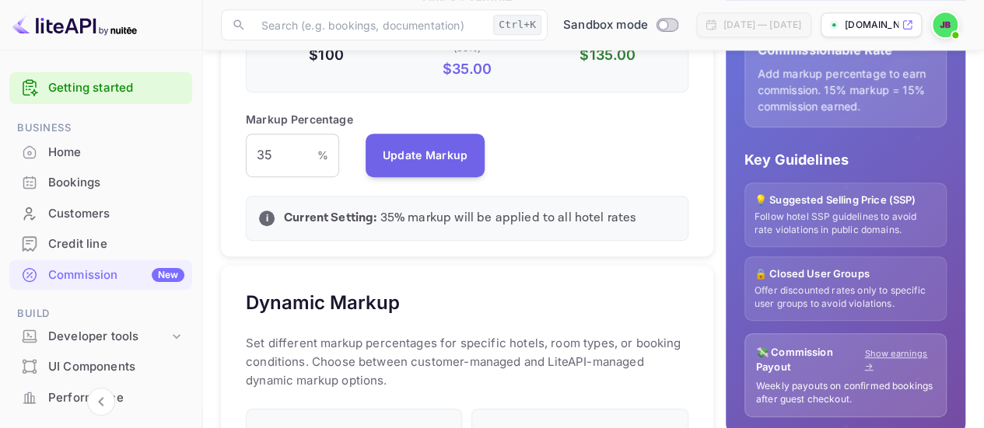
scroll to position [467, 0]
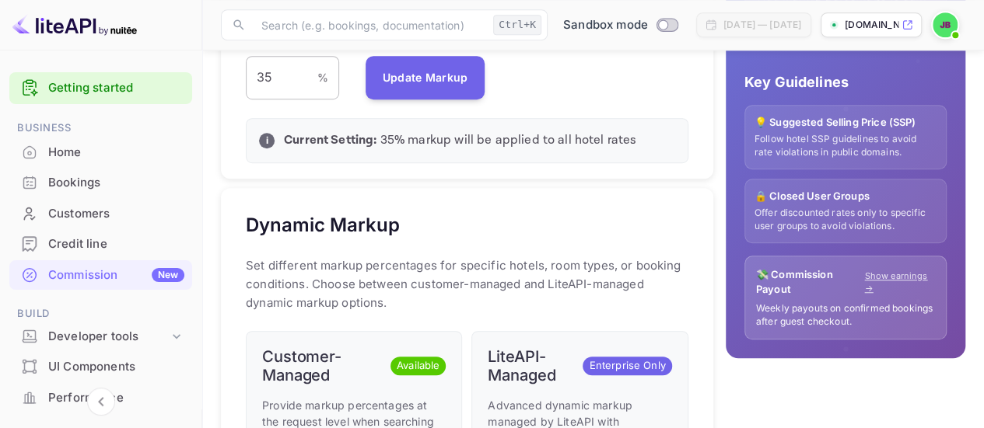
click at [299, 85] on input "35" at bounding box center [282, 78] width 72 height 44
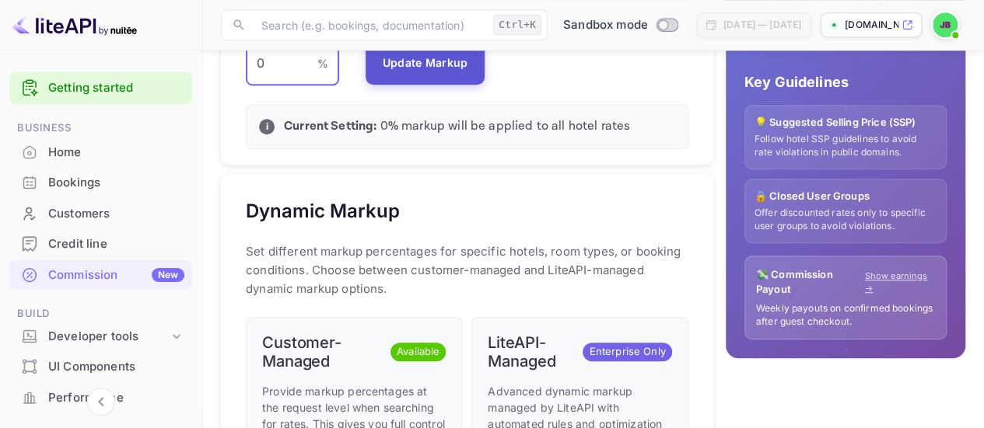
type input "0"
click at [410, 72] on button "Update Markup" at bounding box center [425, 63] width 120 height 44
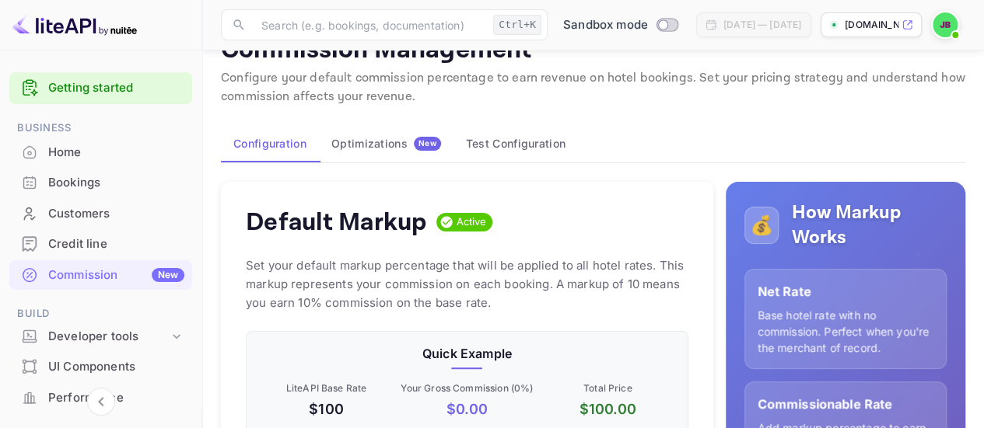
scroll to position [0, 0]
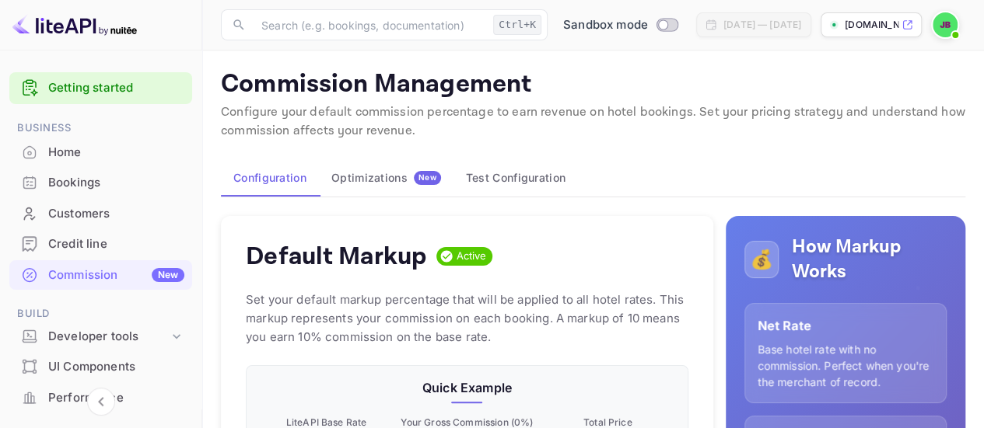
click at [373, 173] on div "Optimizations New" at bounding box center [386, 178] width 110 height 14
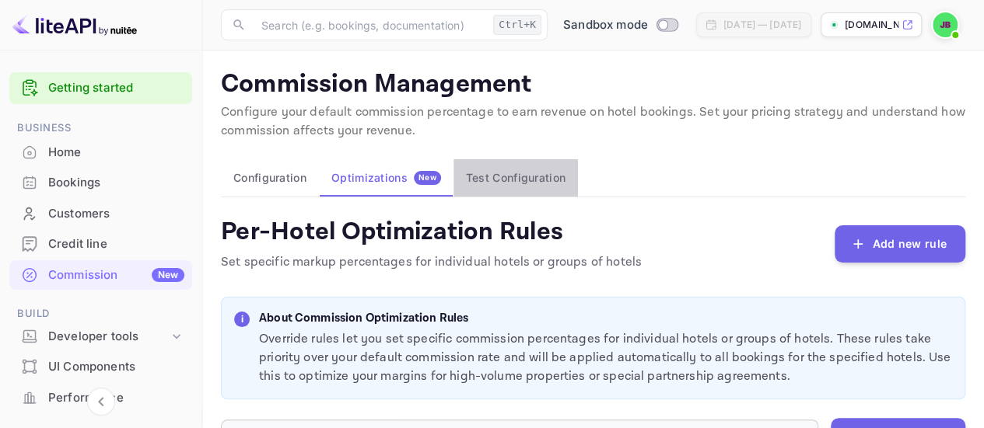
click at [526, 180] on button "Test Configuration" at bounding box center [515, 177] width 124 height 37
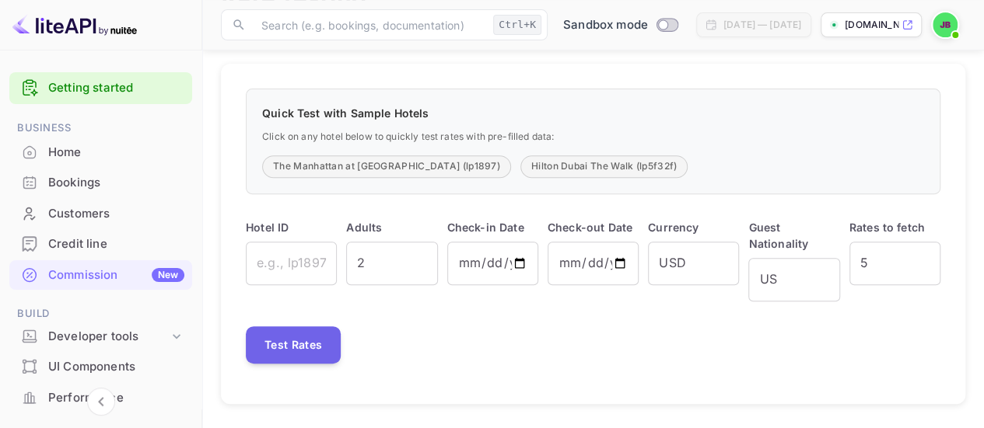
scroll to position [235, 0]
